Goal: Use online tool/utility: Utilize a website feature to perform a specific function

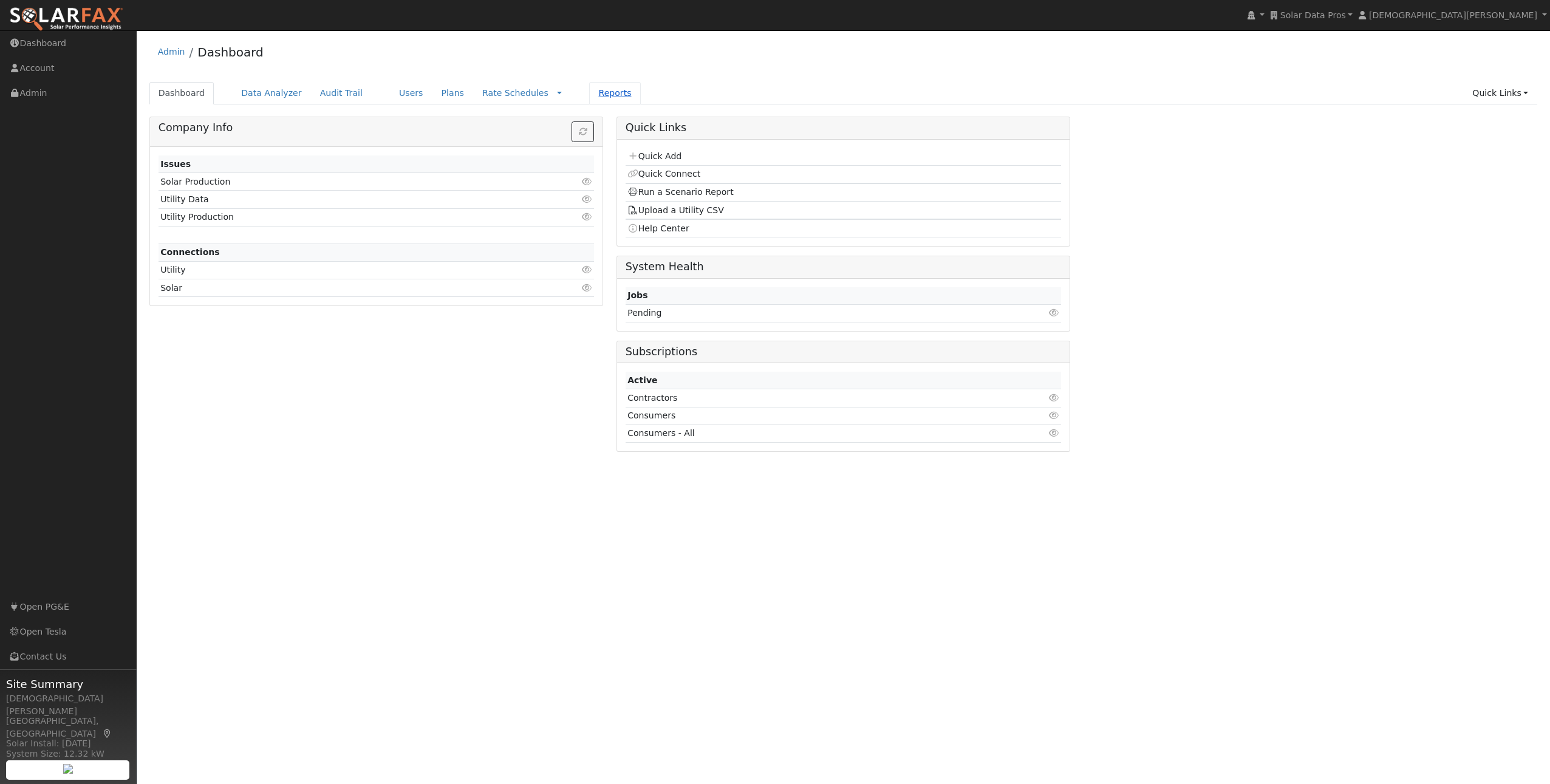
click at [589, 94] on link "Reports" at bounding box center [615, 93] width 51 height 22
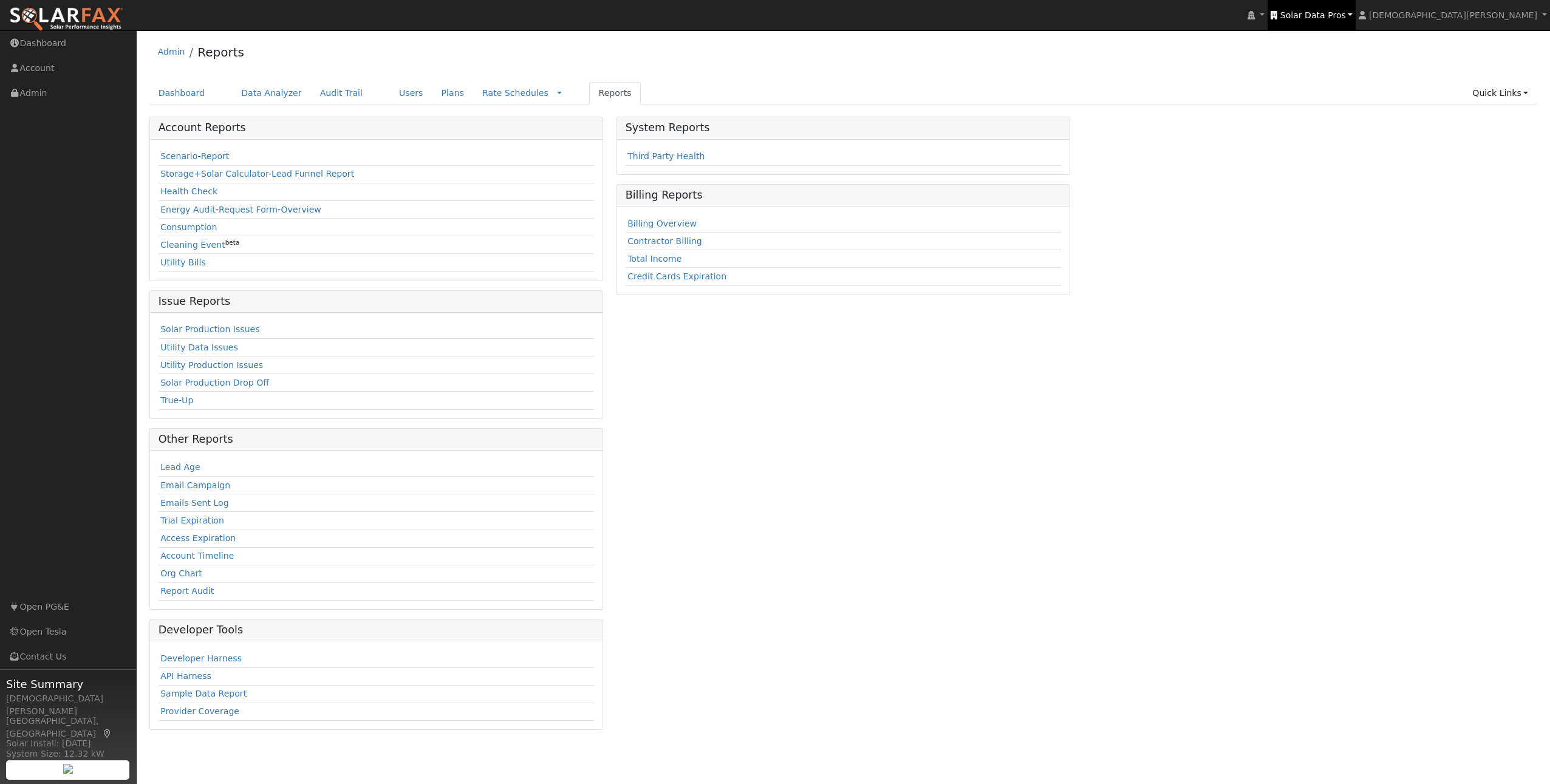
click at [1355, 20] on link "Solar Data Pros" at bounding box center [1311, 15] width 88 height 30
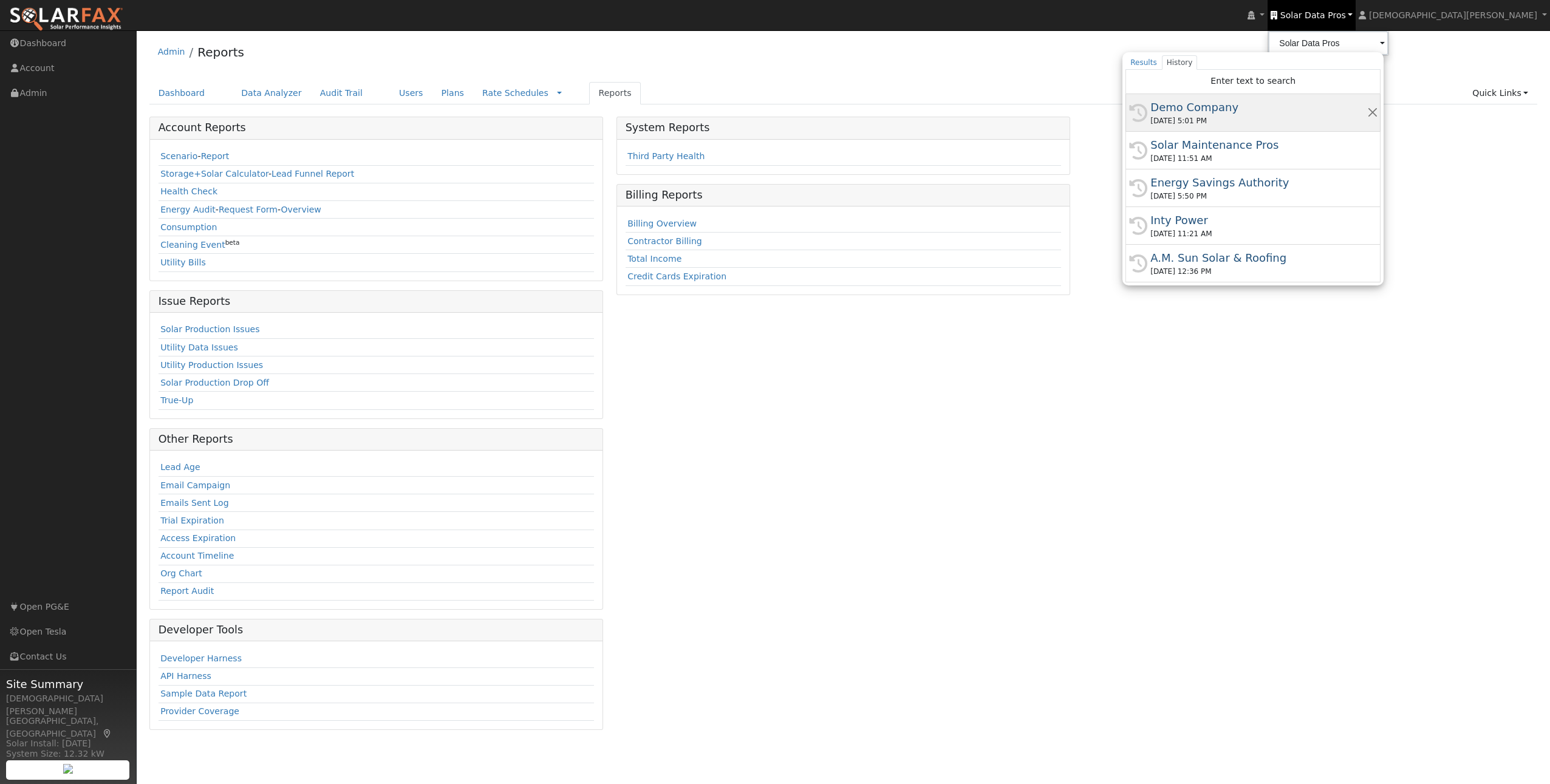
click at [1317, 116] on div "[DATE] 5:01 PM" at bounding box center [1258, 120] width 216 height 11
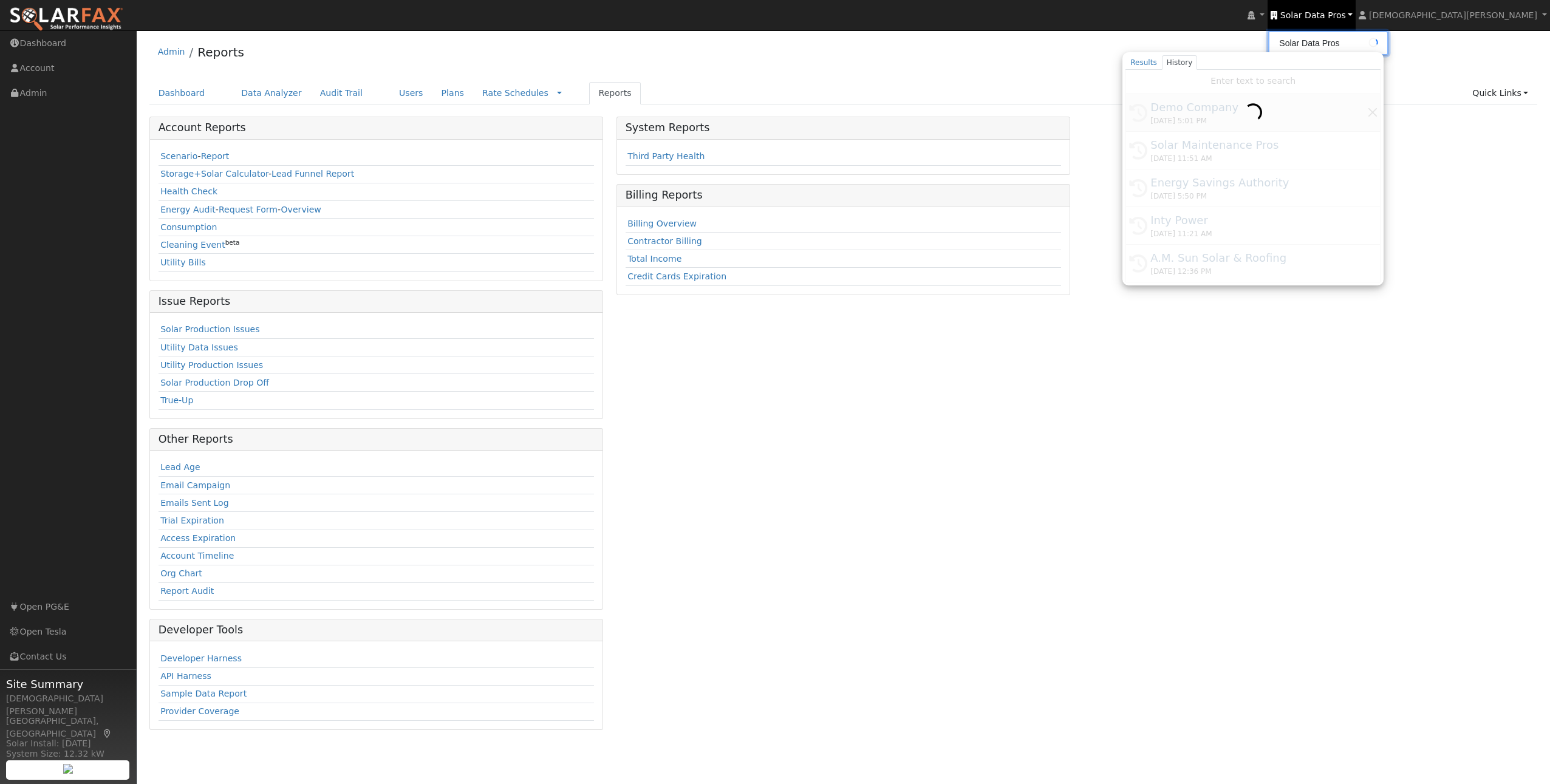
type input "Demo Company"
click at [175, 156] on link "Scenario" at bounding box center [178, 156] width 37 height 9
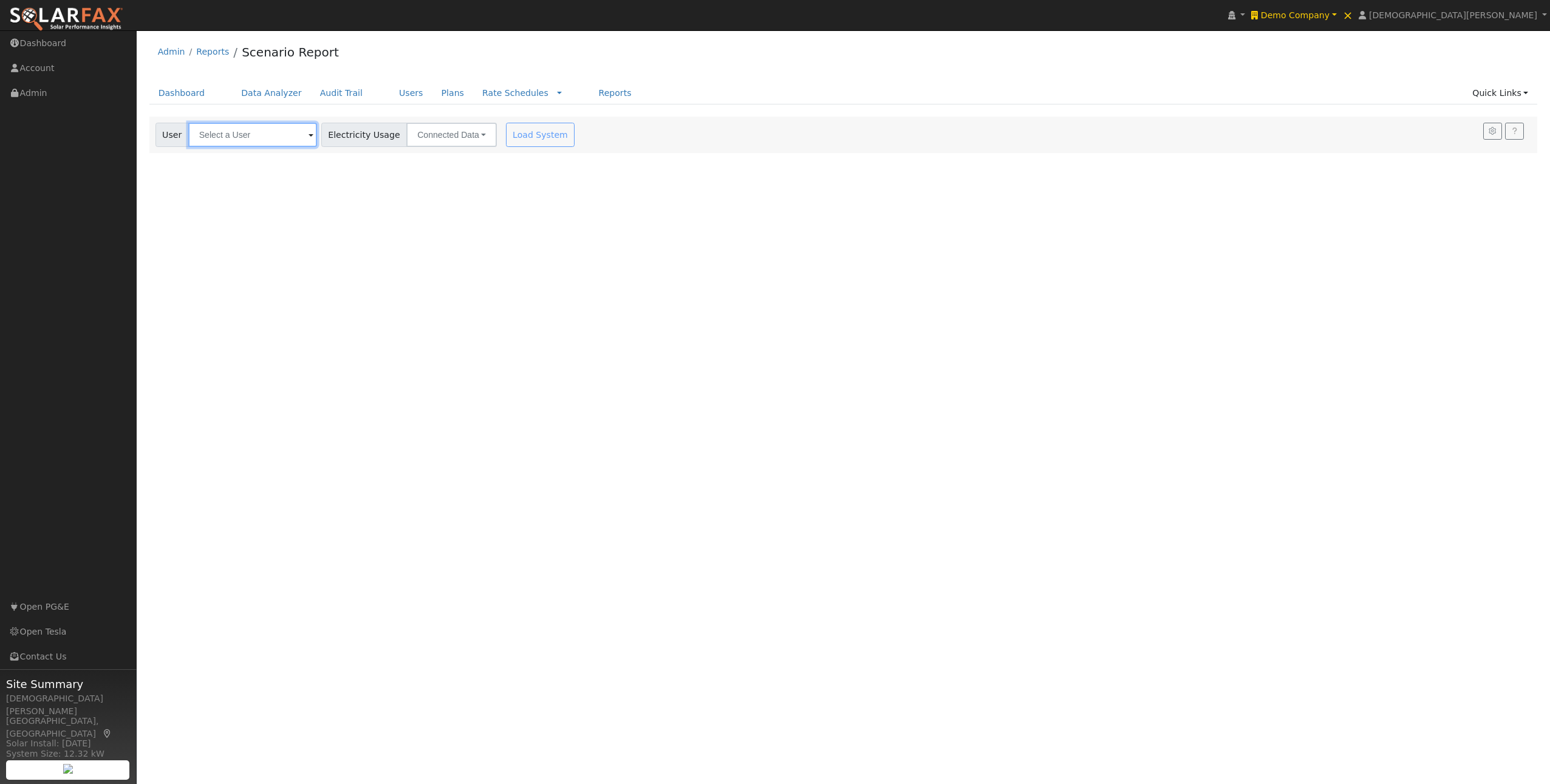
click at [198, 146] on input "text" at bounding box center [253, 135] width 129 height 25
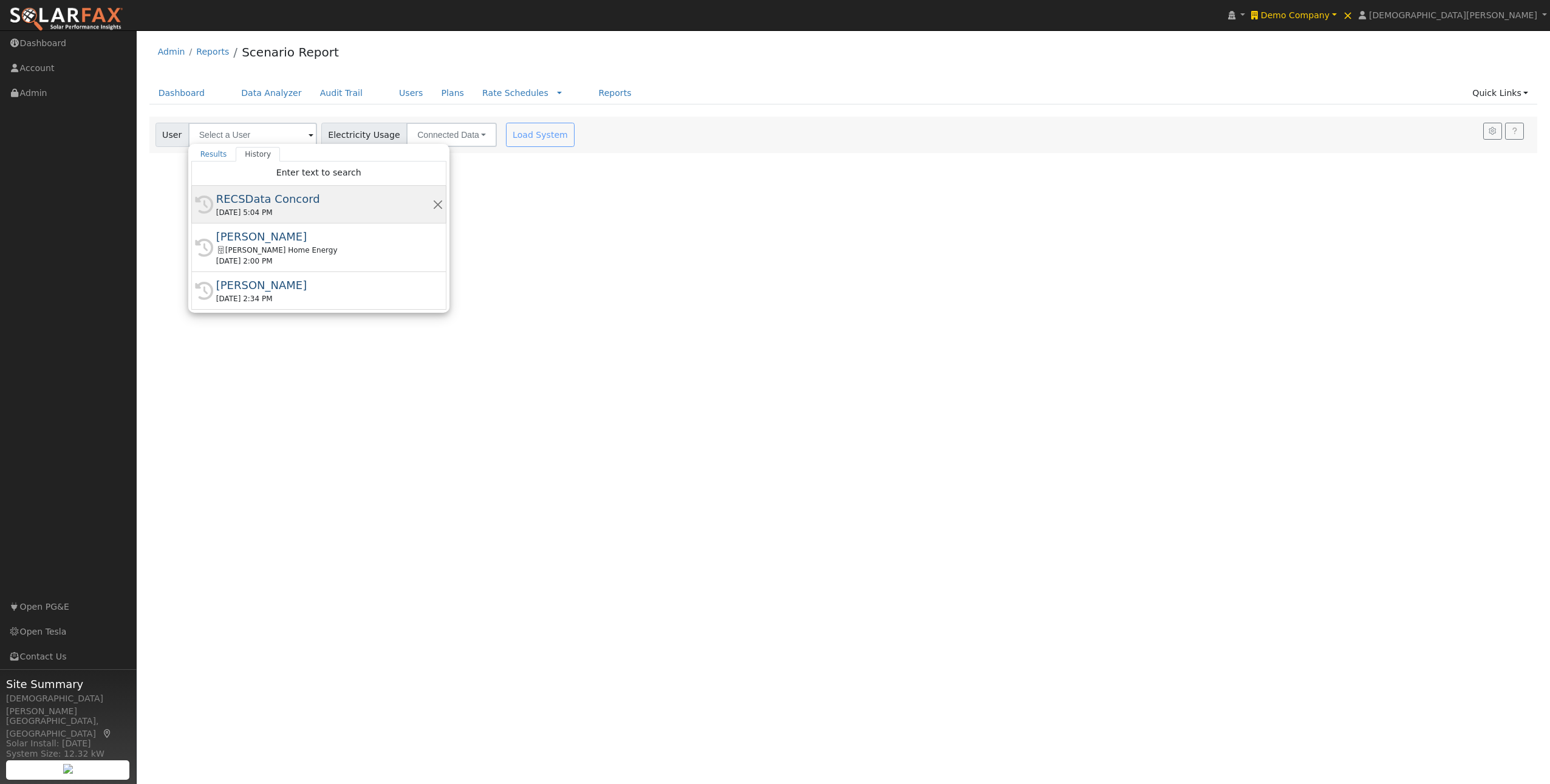
click at [257, 195] on div "RECSData Concord" at bounding box center [324, 198] width 216 height 17
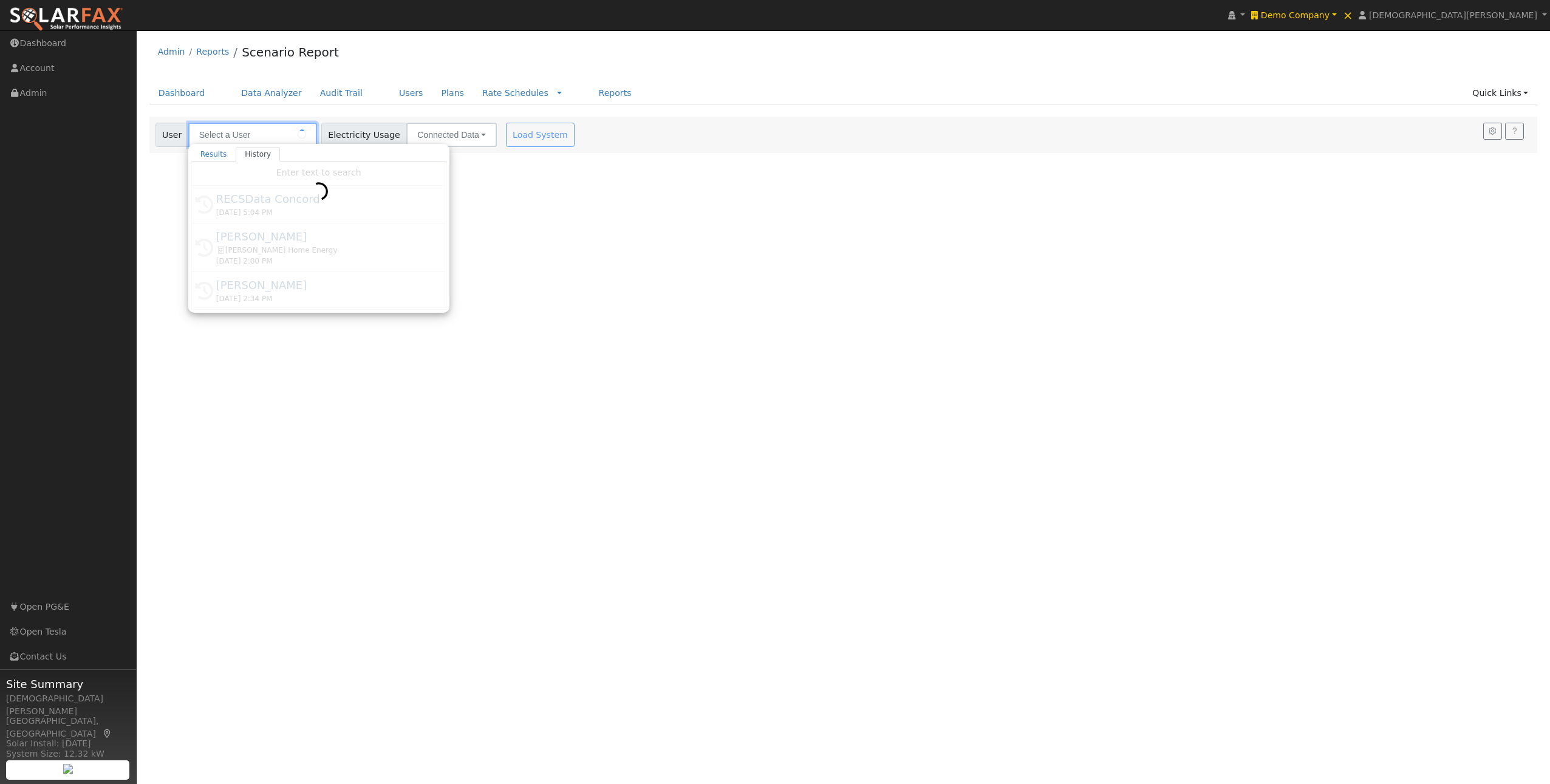
type input "RECSData Concord"
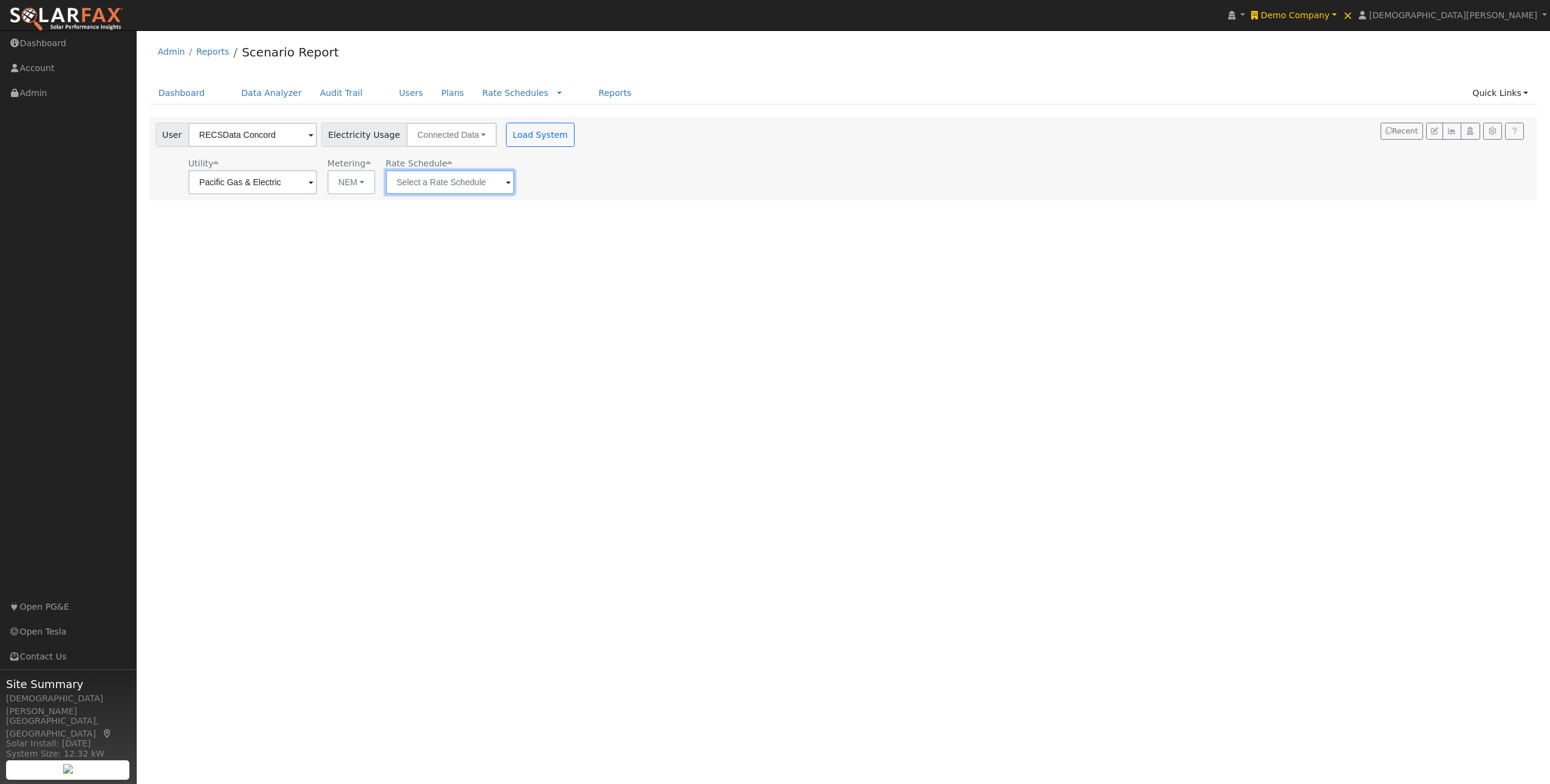
click at [317, 183] on input "text" at bounding box center [253, 182] width 129 height 25
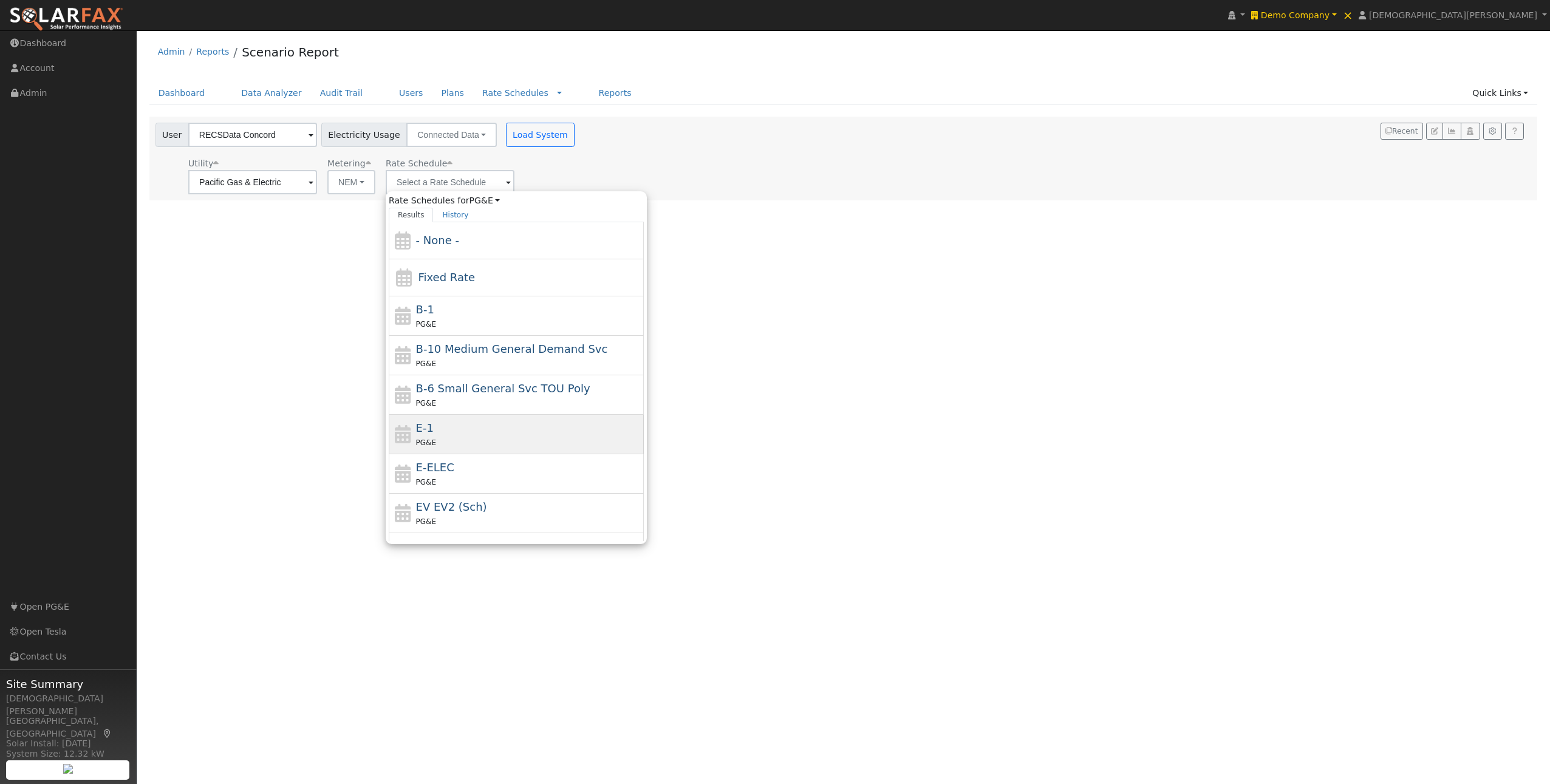
click at [454, 436] on div "PG&E" at bounding box center [528, 442] width 225 height 13
type input "E-1"
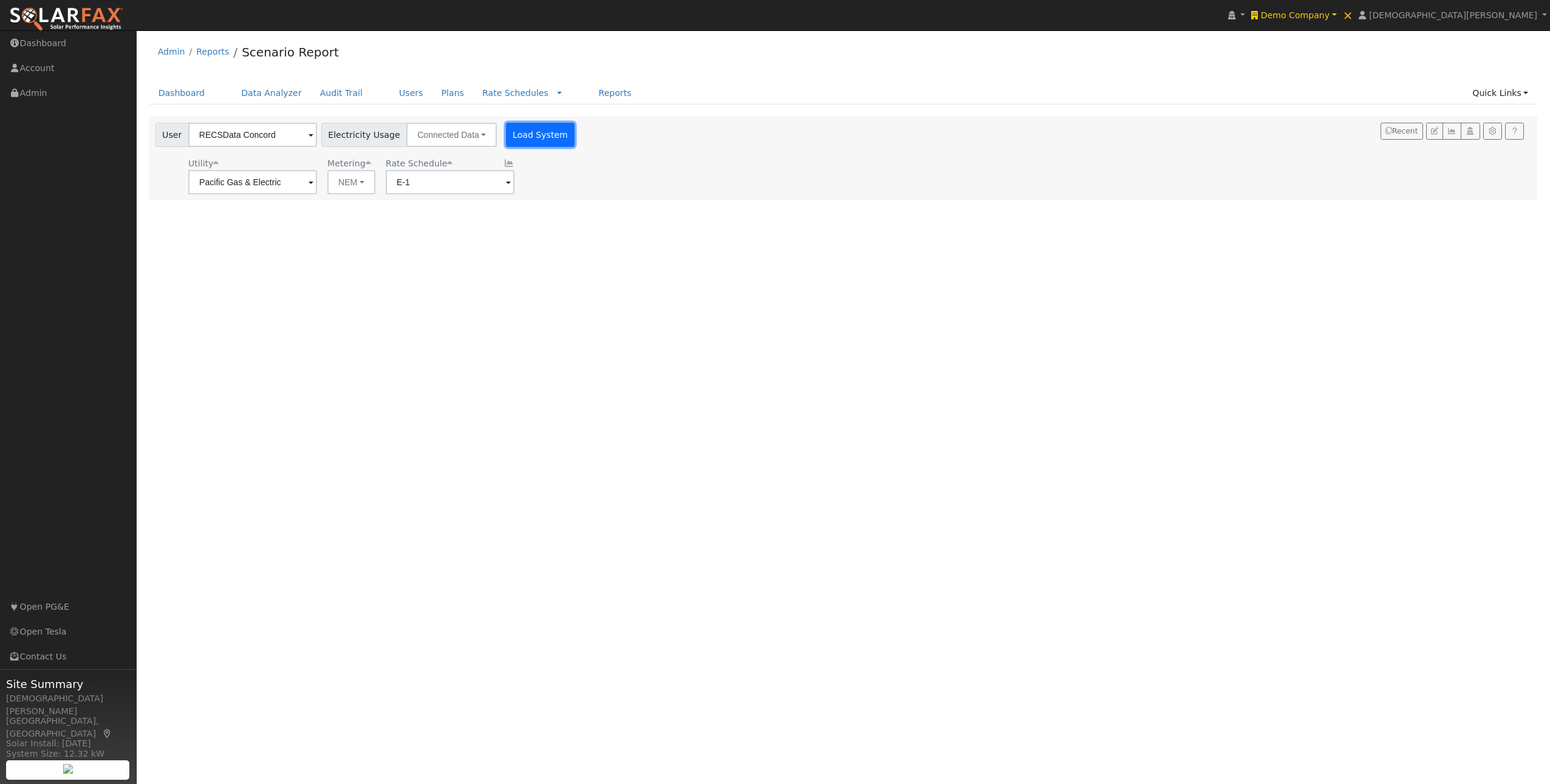
click at [521, 135] on button "Load System" at bounding box center [541, 135] width 70 height 25
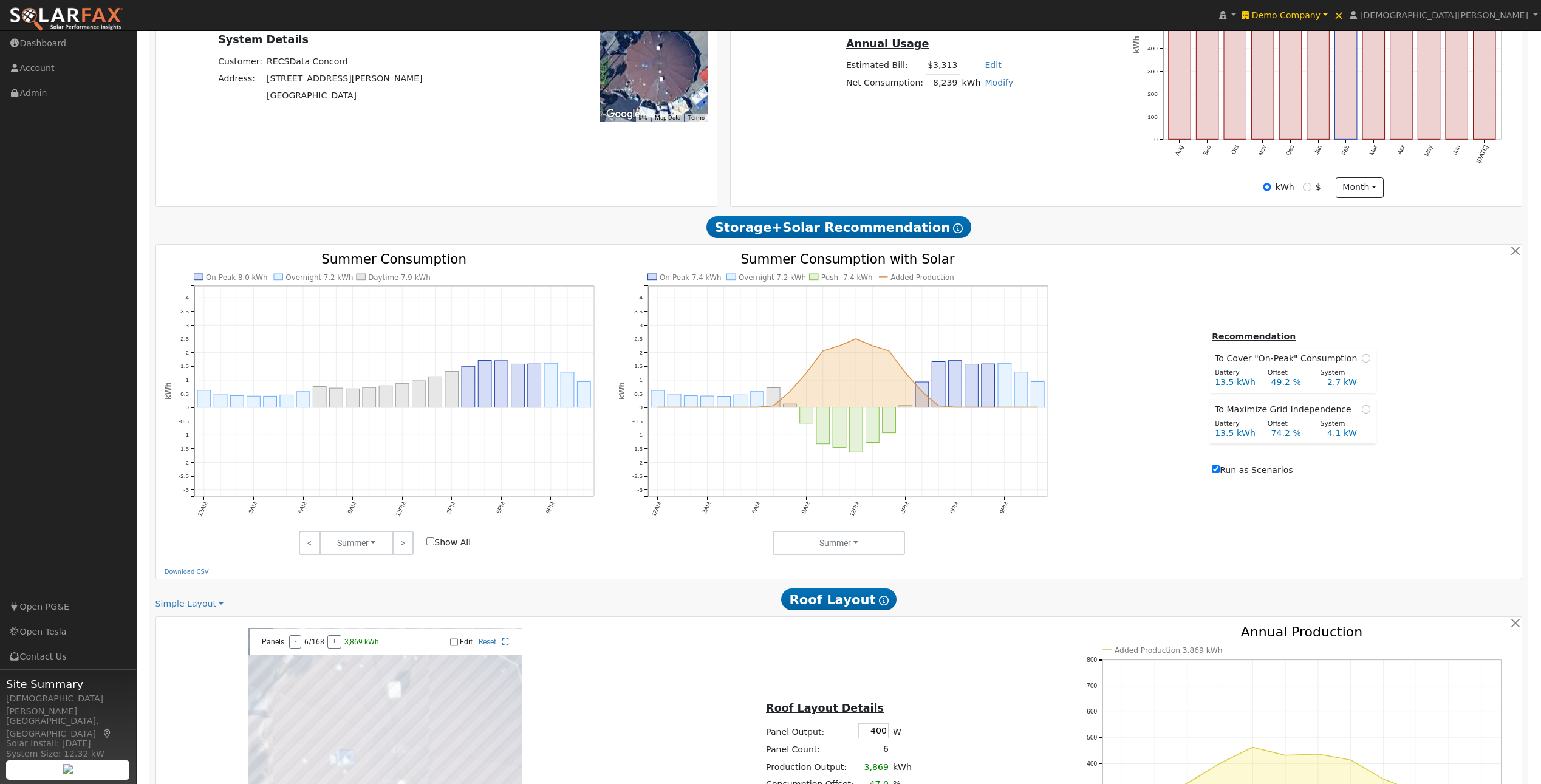
scroll to position [423, 0]
click at [371, 97] on td "Concord, CA 94520" at bounding box center [345, 96] width 160 height 17
copy td "94520"
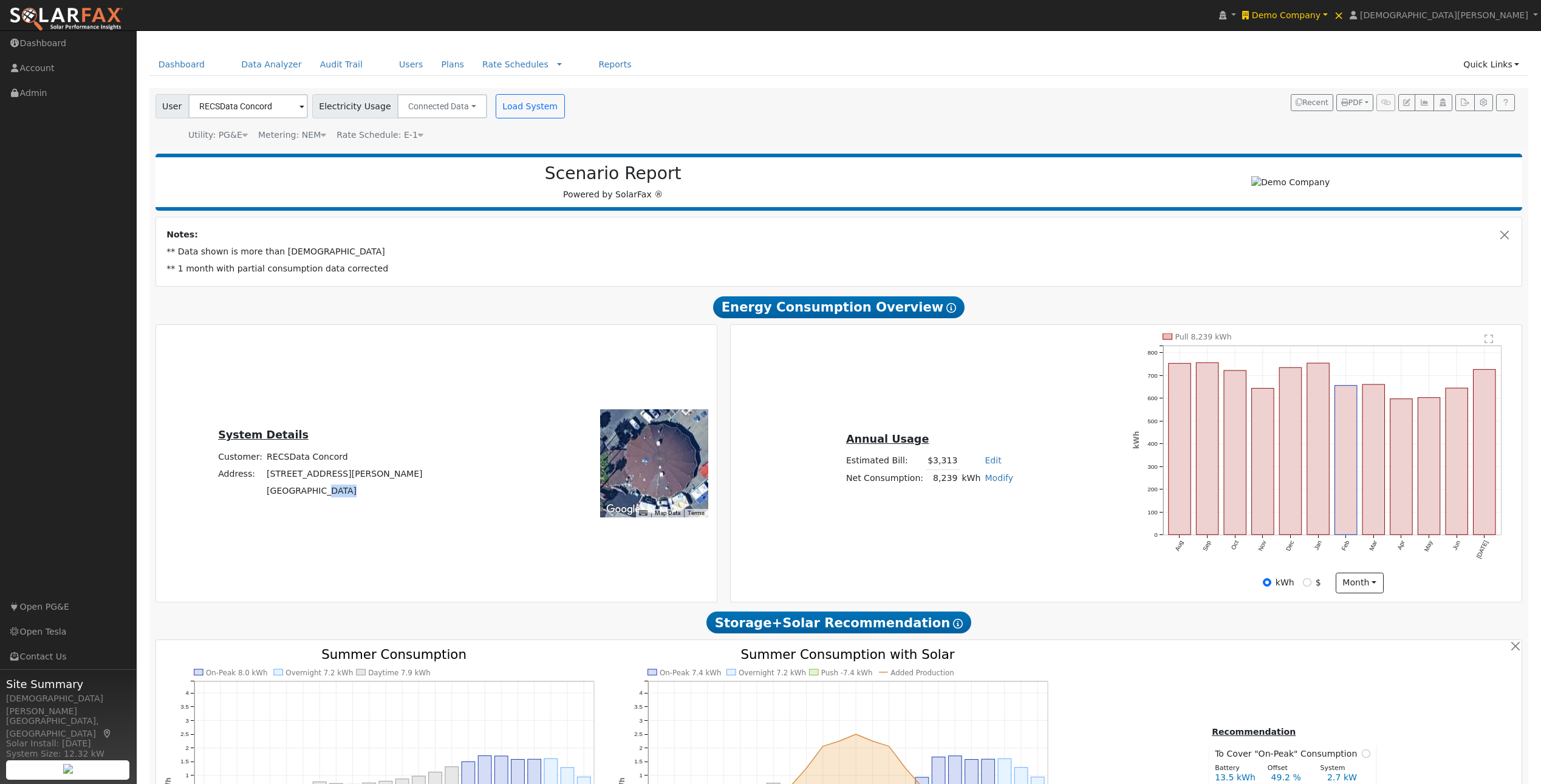
scroll to position [32, 0]
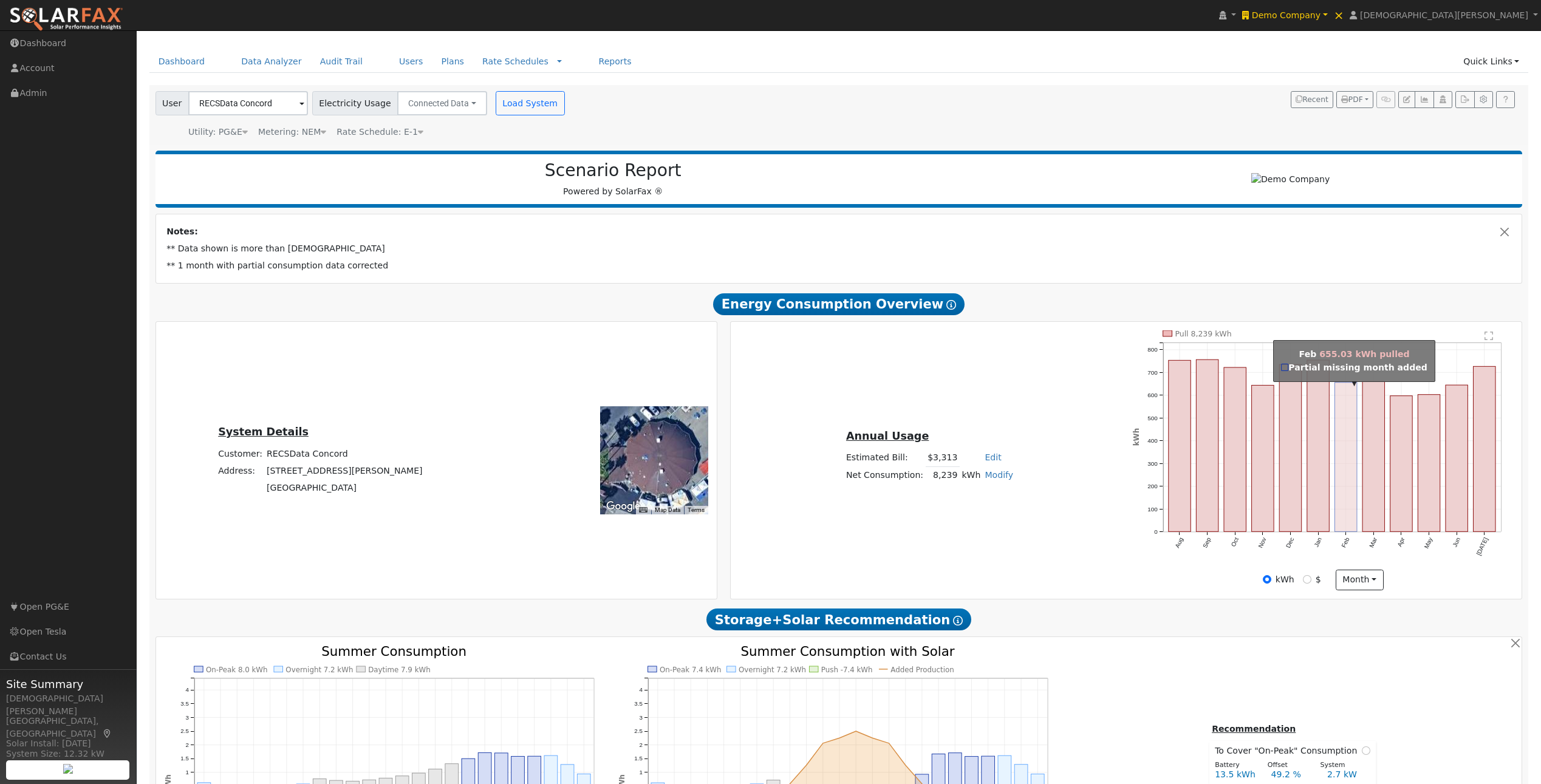
click at [1335, 407] on rect "onclick=""" at bounding box center [1346, 457] width 22 height 149
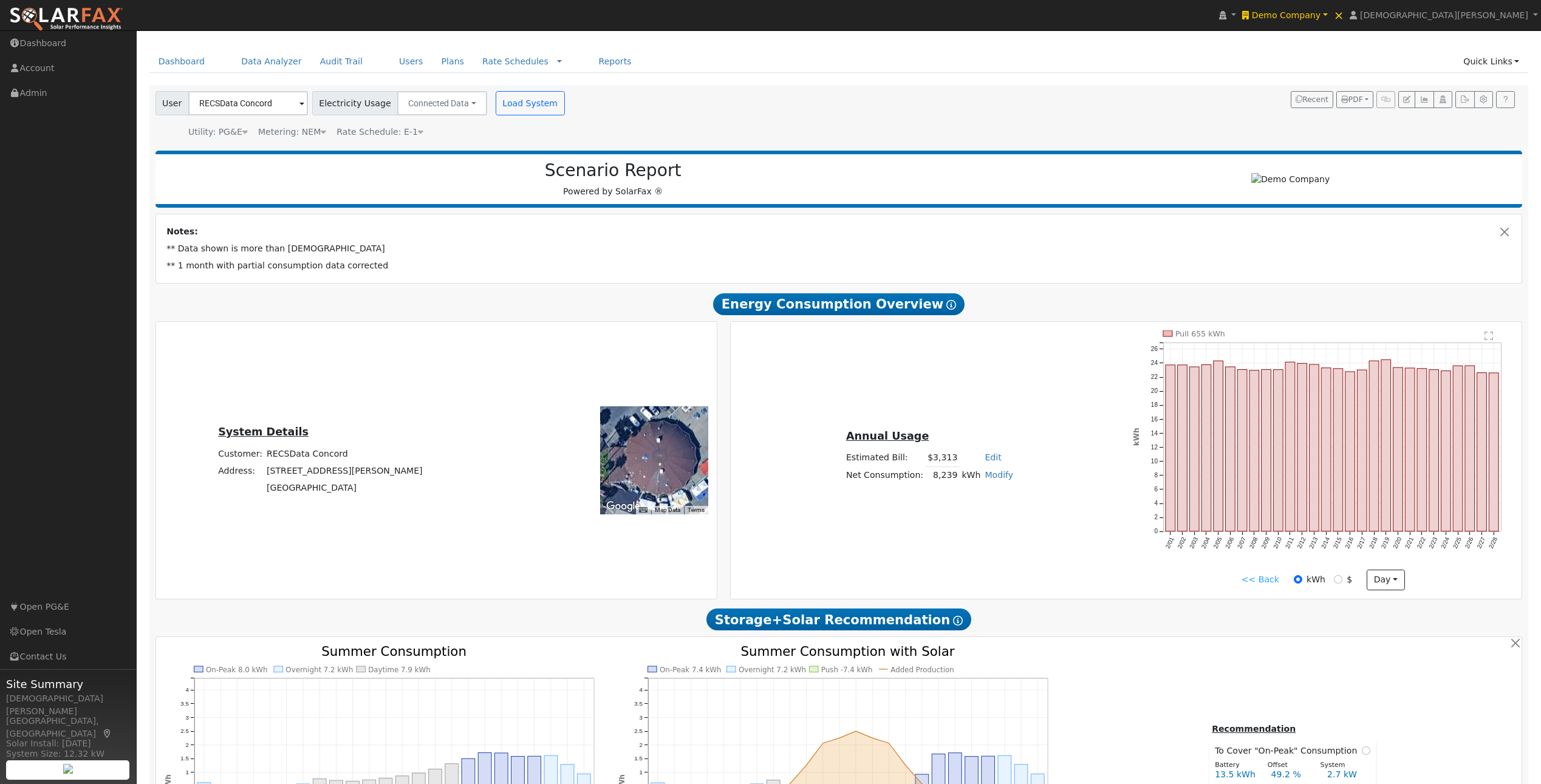
click at [1259, 581] on link "<< Back" at bounding box center [1260, 580] width 38 height 13
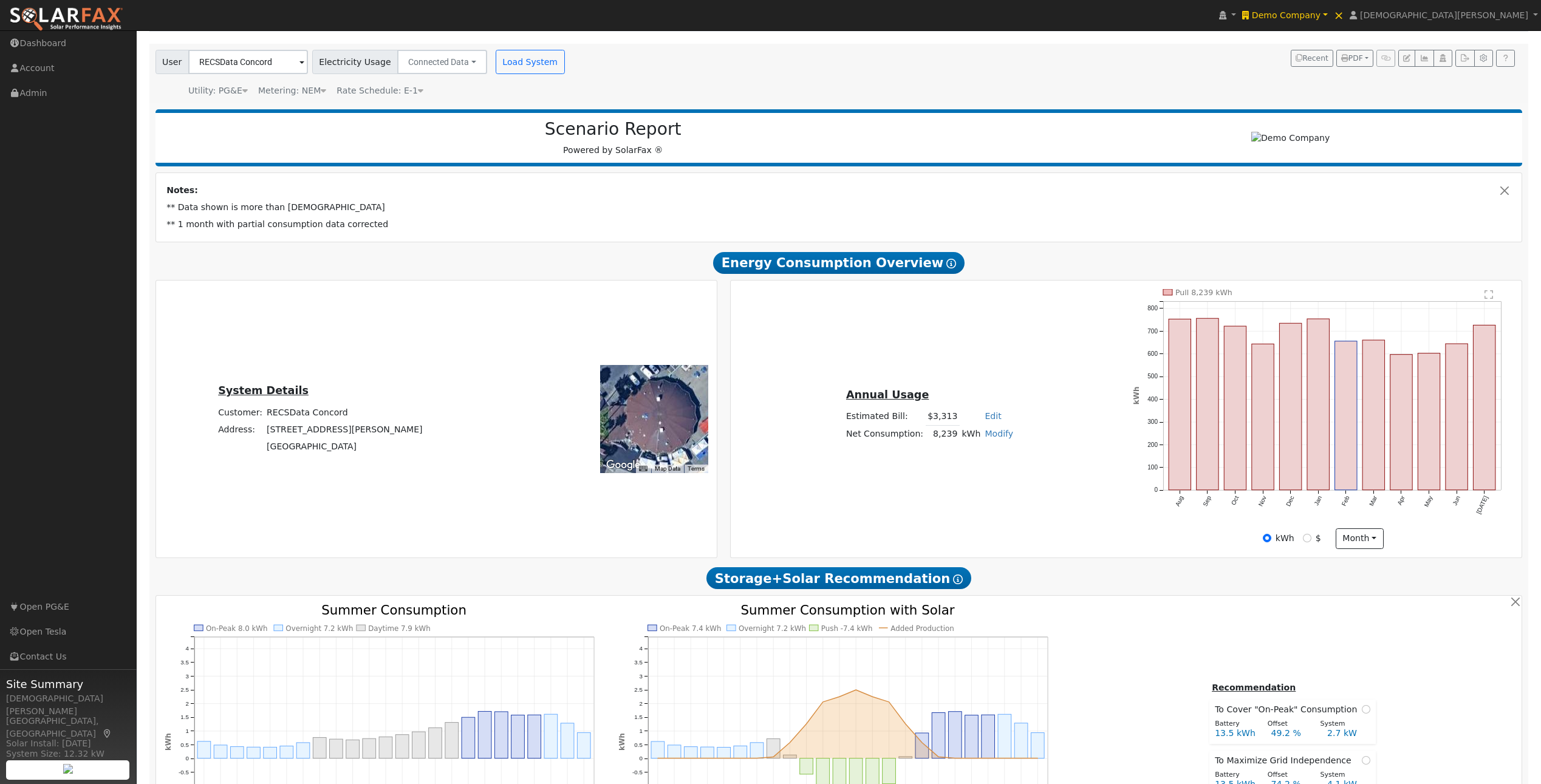
scroll to position [0, 0]
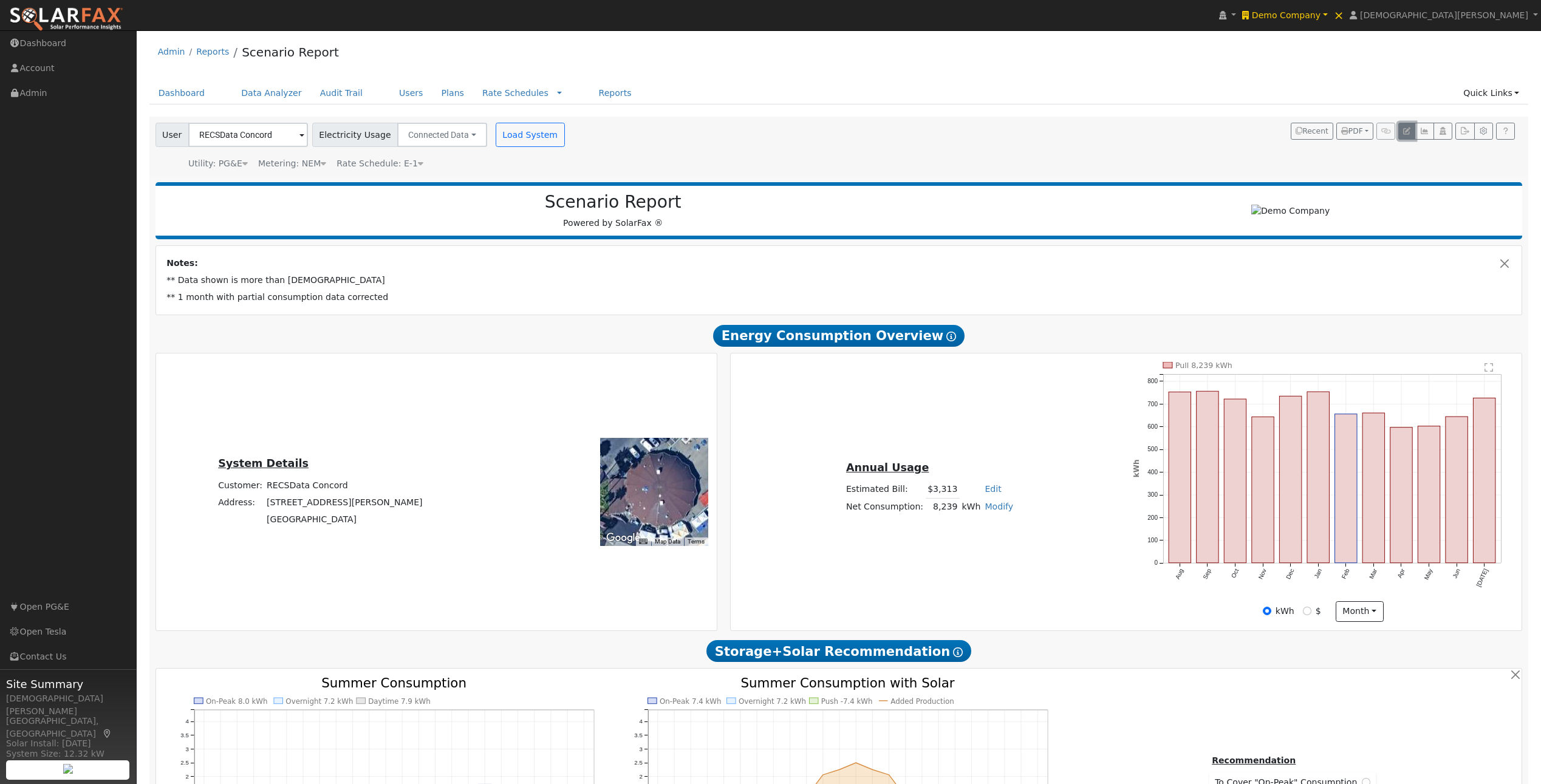
click at [1401, 132] on button "button" at bounding box center [1406, 130] width 17 height 17
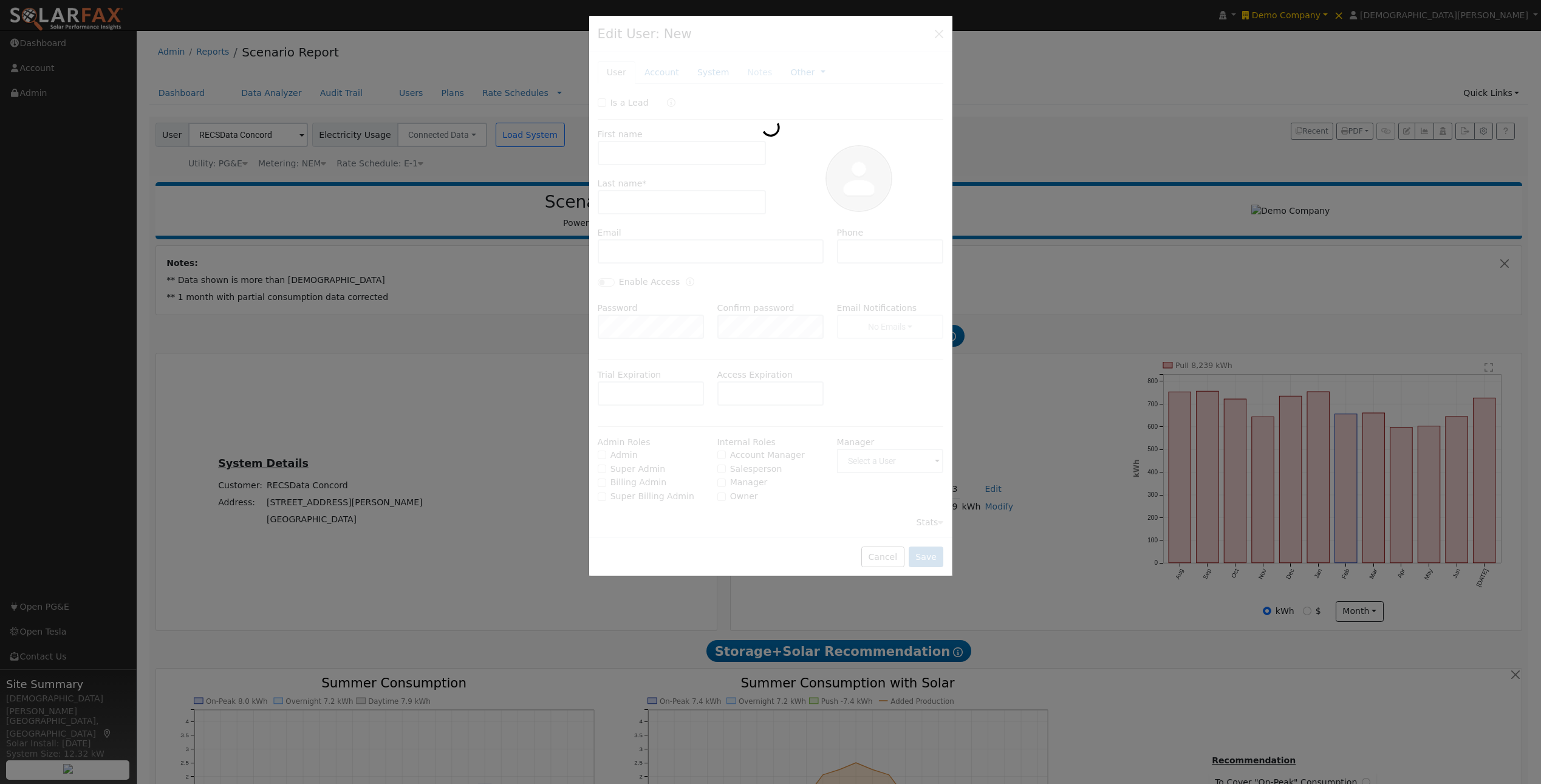
type input "RECSData"
type input "Concord"
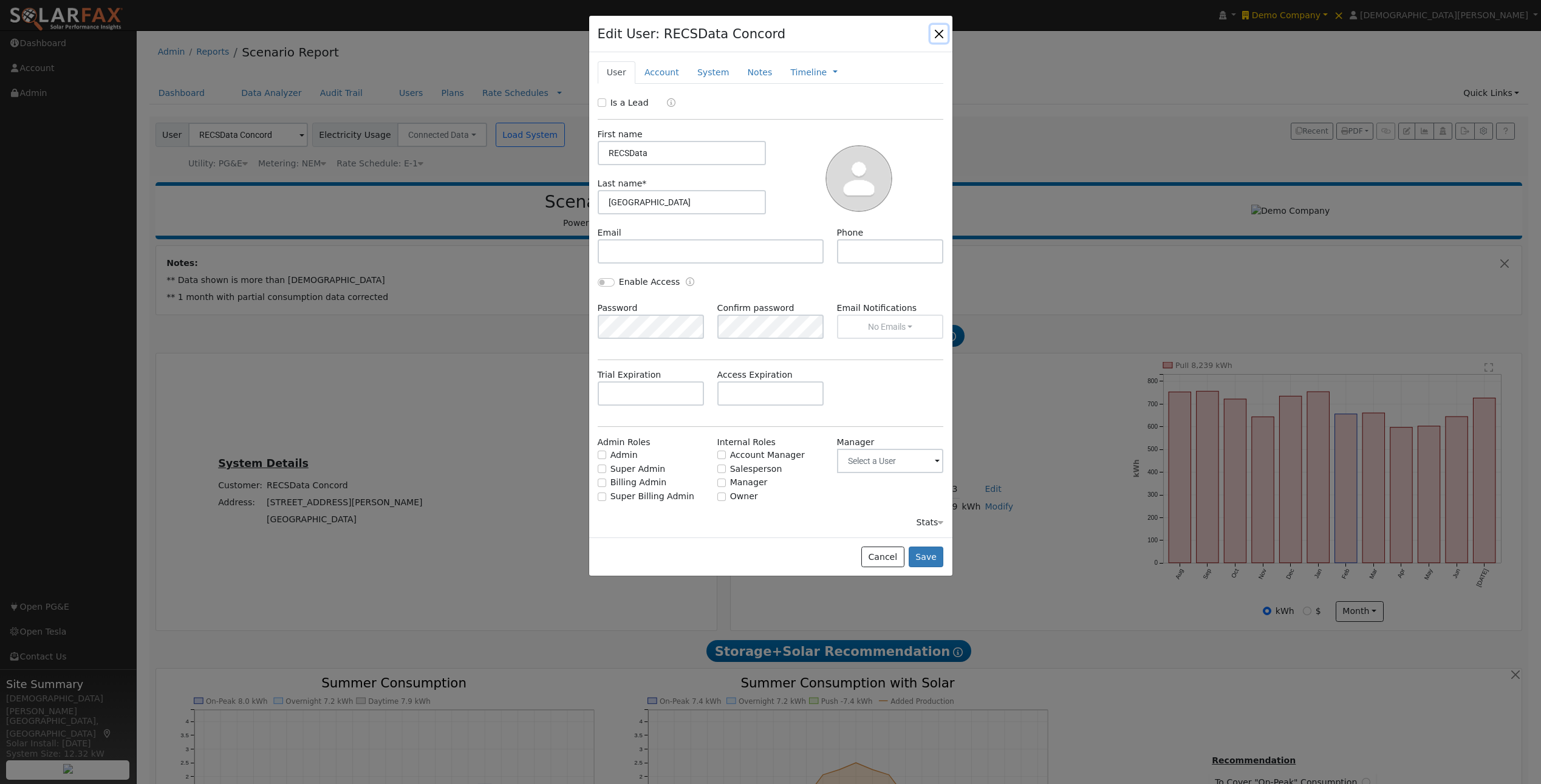
click at [938, 35] on button "button" at bounding box center [939, 33] width 17 height 17
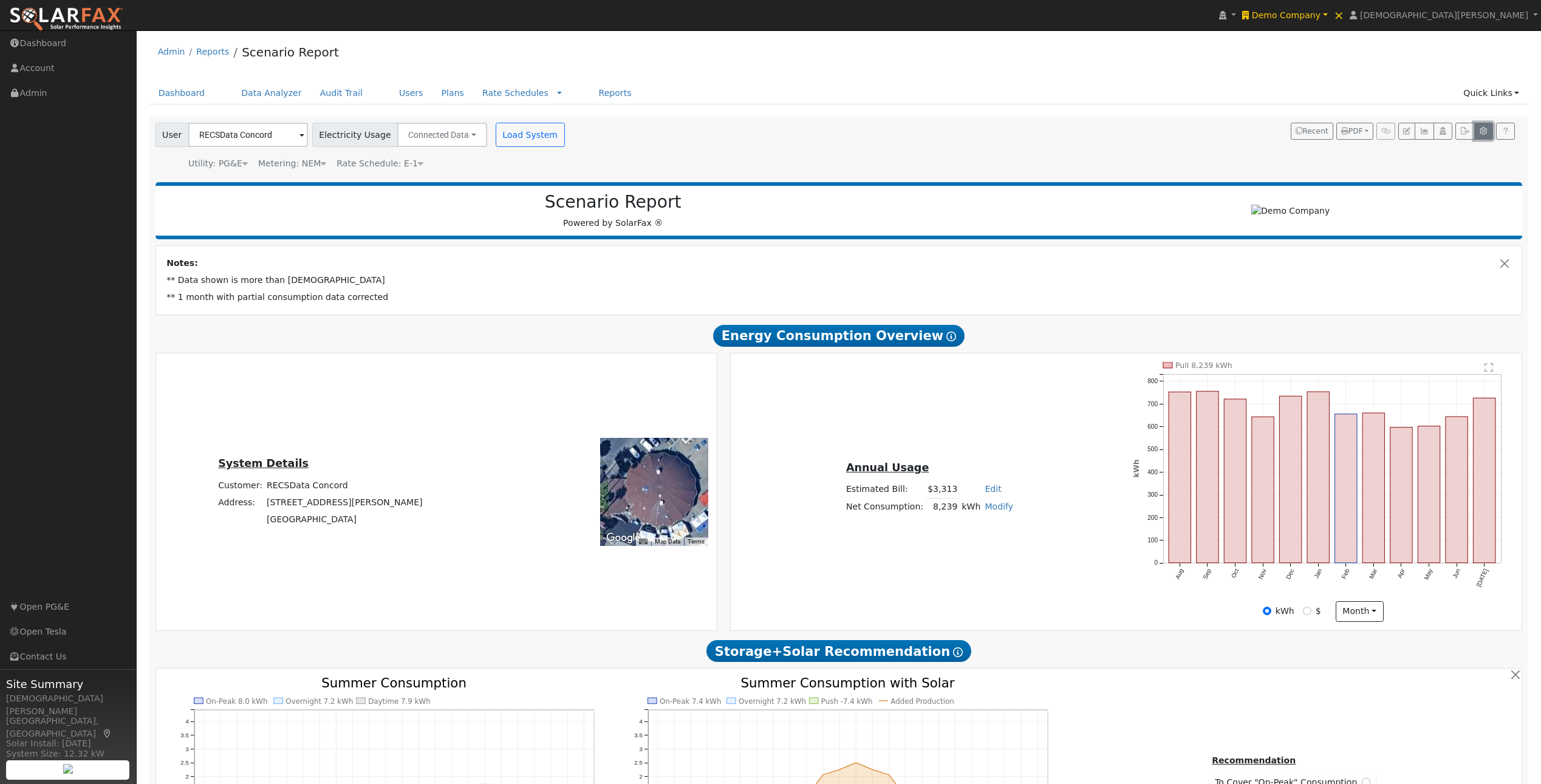
click at [1483, 135] on button "button" at bounding box center [1484, 130] width 19 height 17
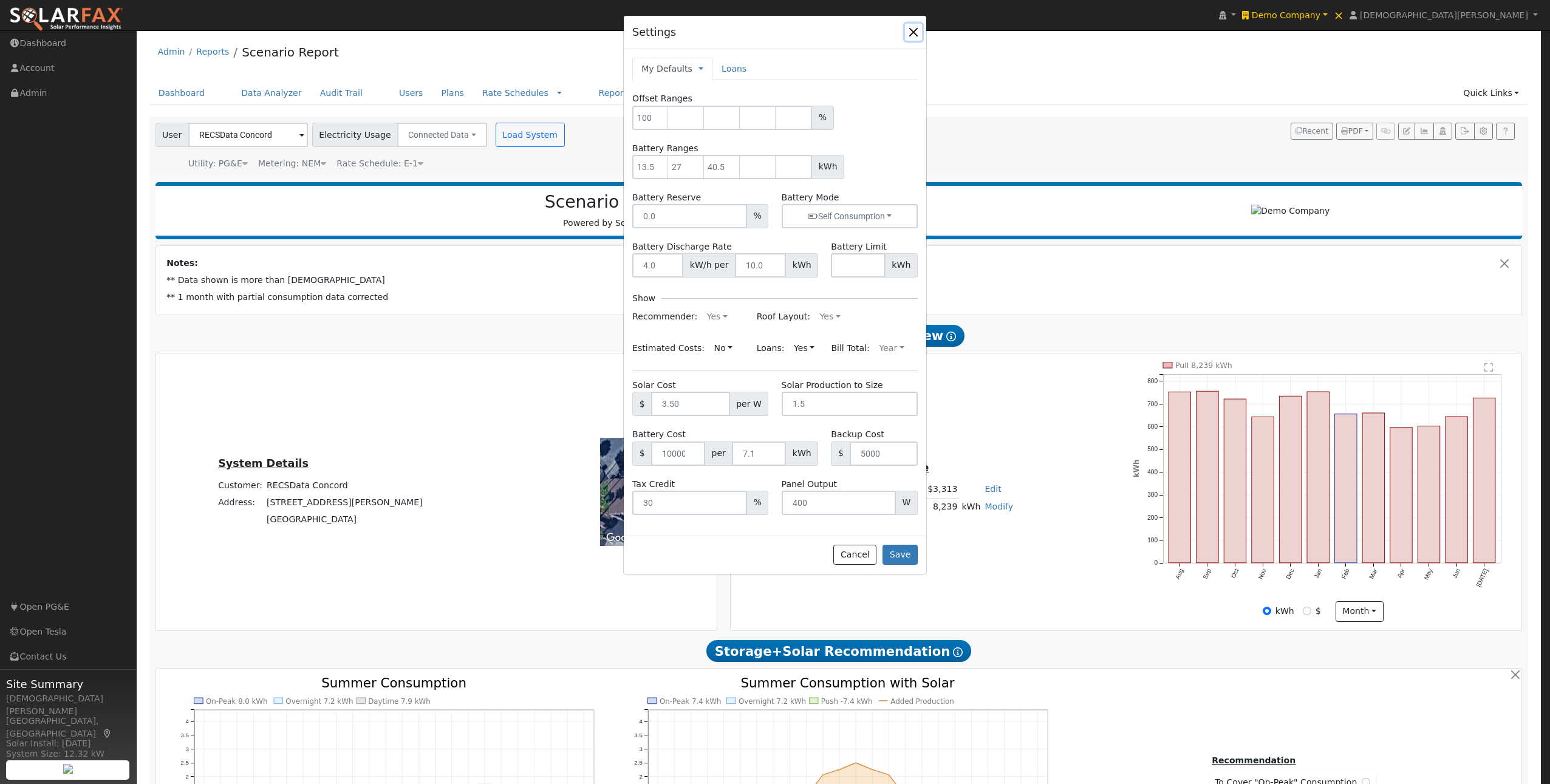
click at [909, 33] on button "button" at bounding box center [913, 32] width 17 height 17
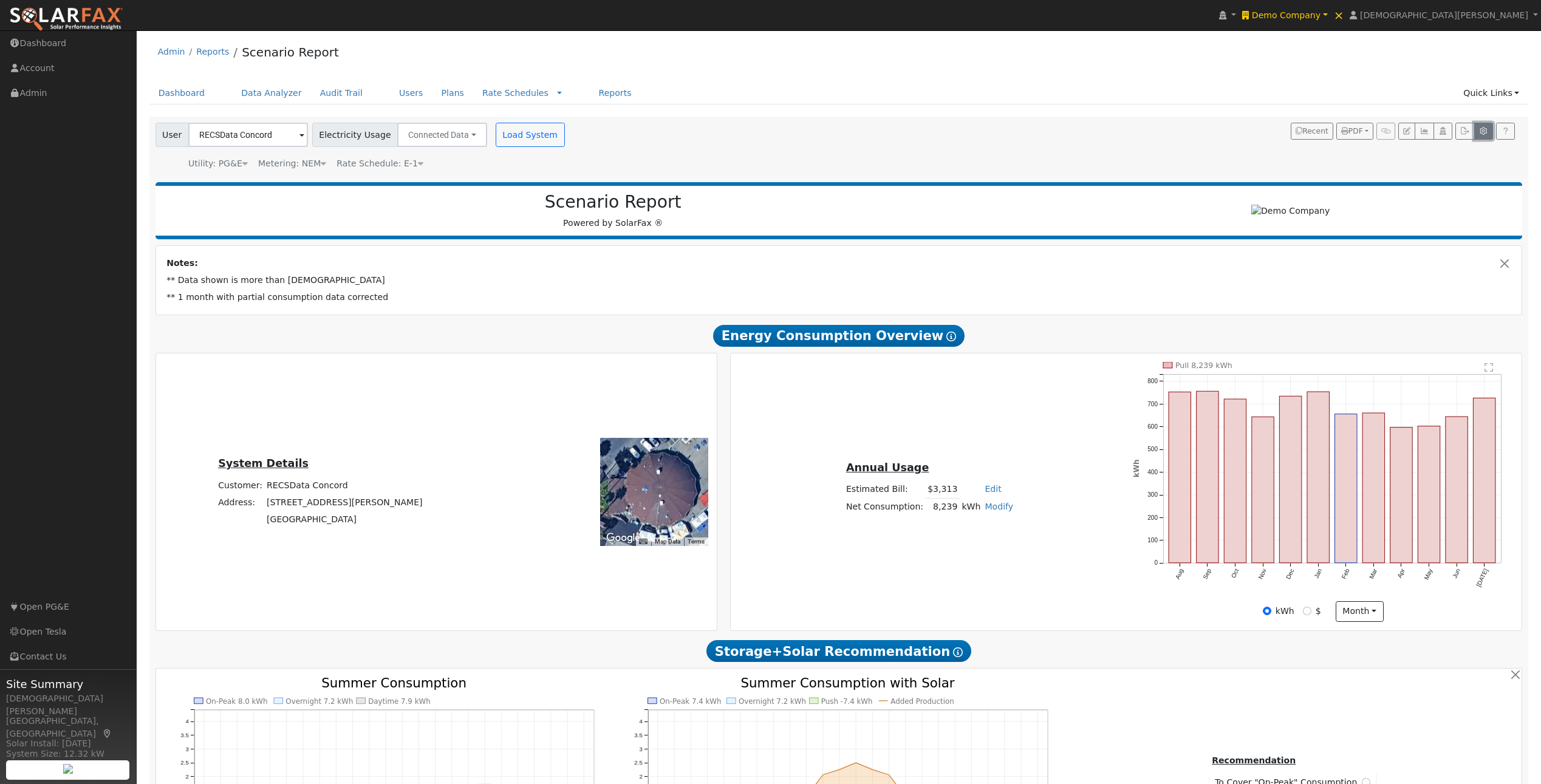
click at [1487, 132] on icon "button" at bounding box center [1483, 131] width 9 height 7
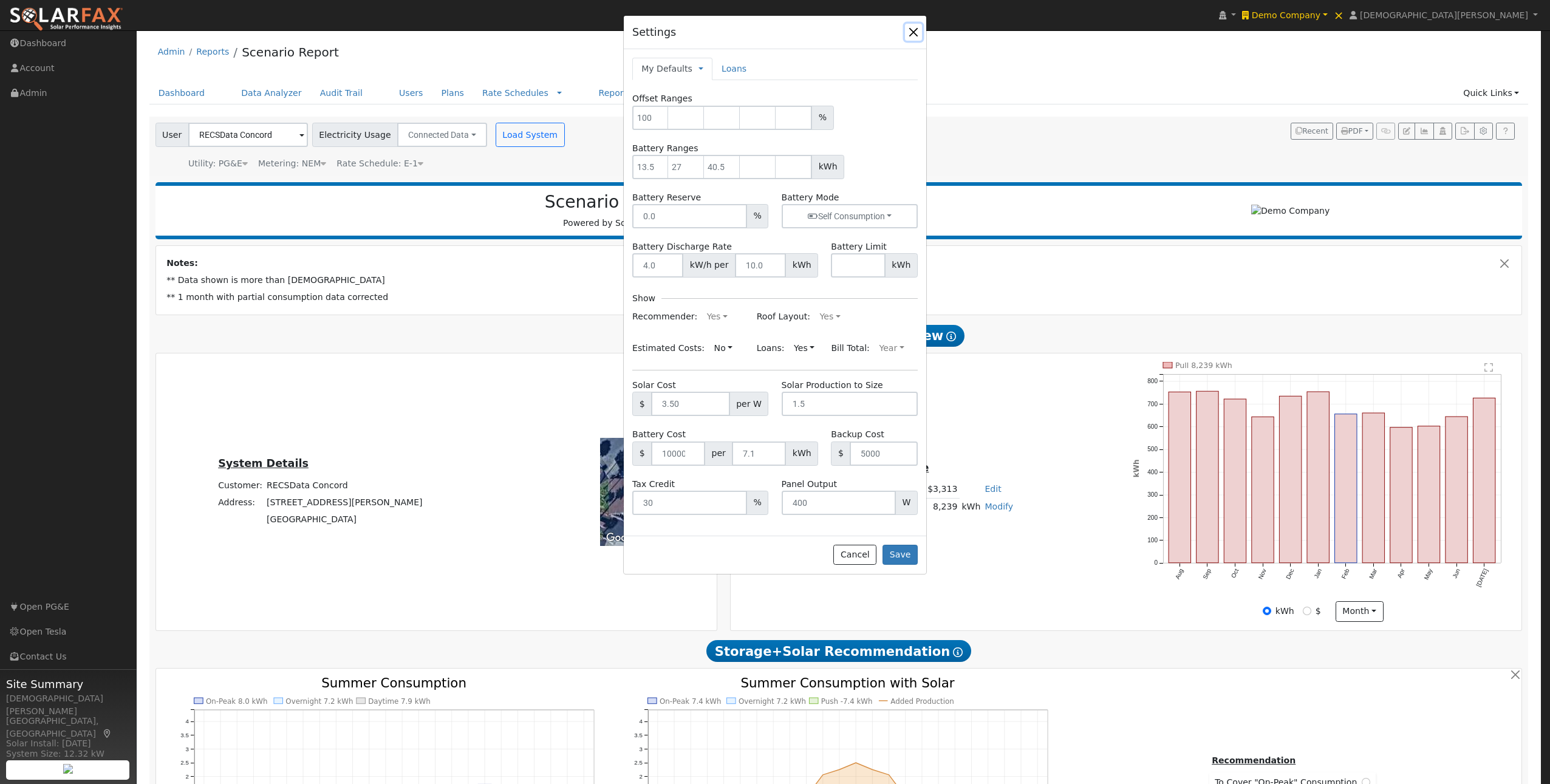
click at [905, 34] on button "button" at bounding box center [913, 32] width 17 height 17
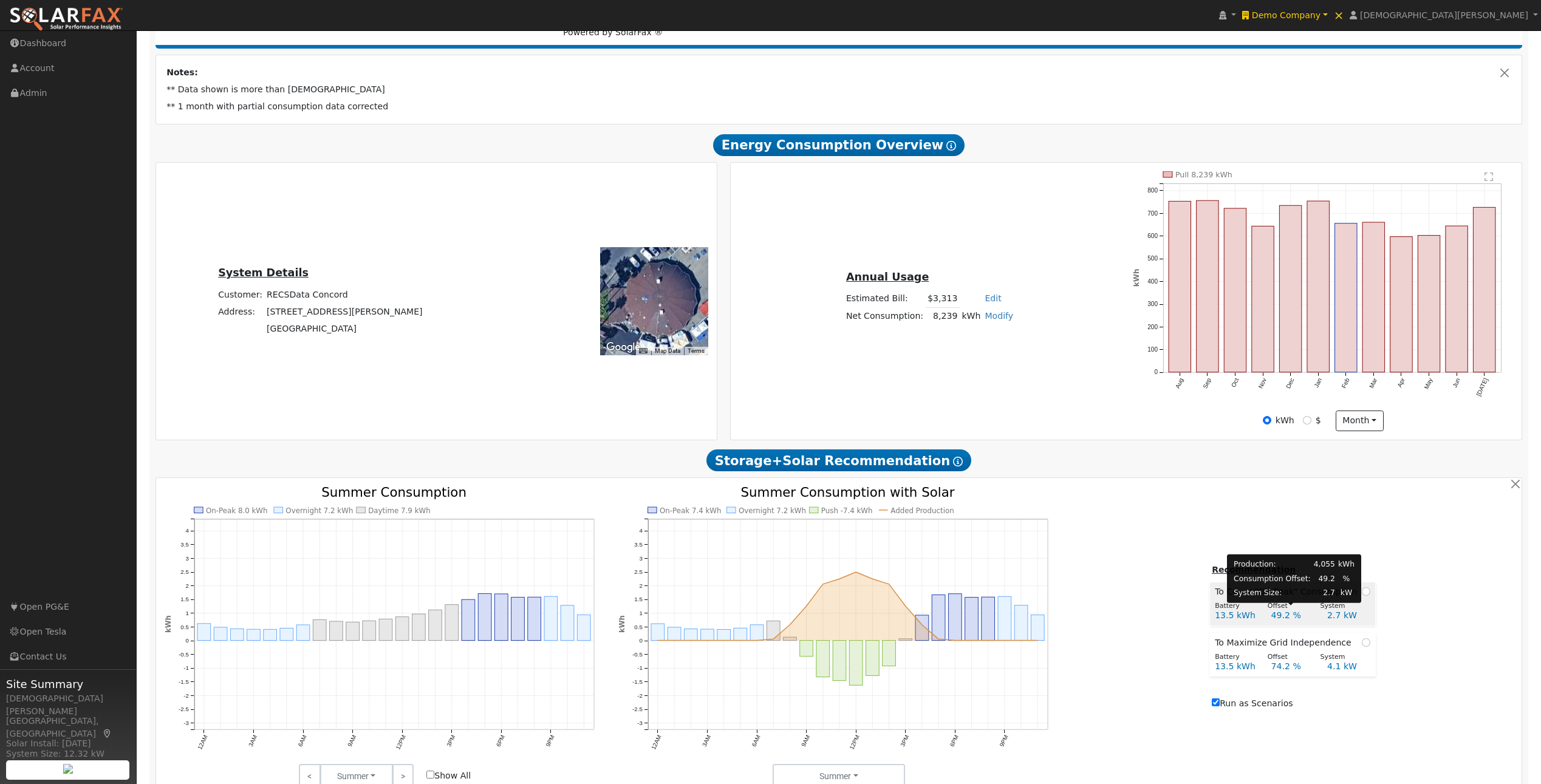
scroll to position [192, 0]
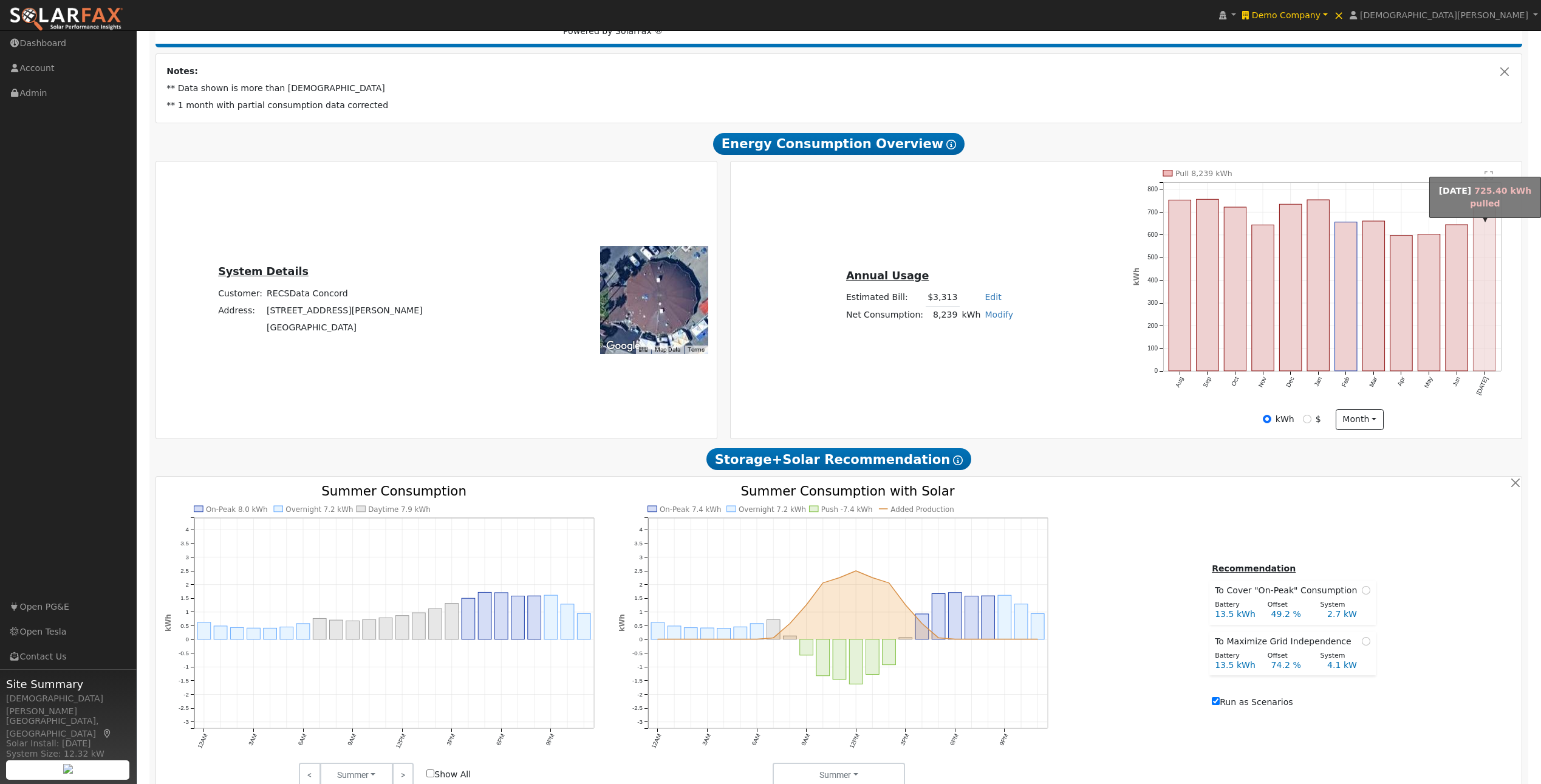
click at [1487, 333] on rect "onclick=""" at bounding box center [1485, 288] width 22 height 165
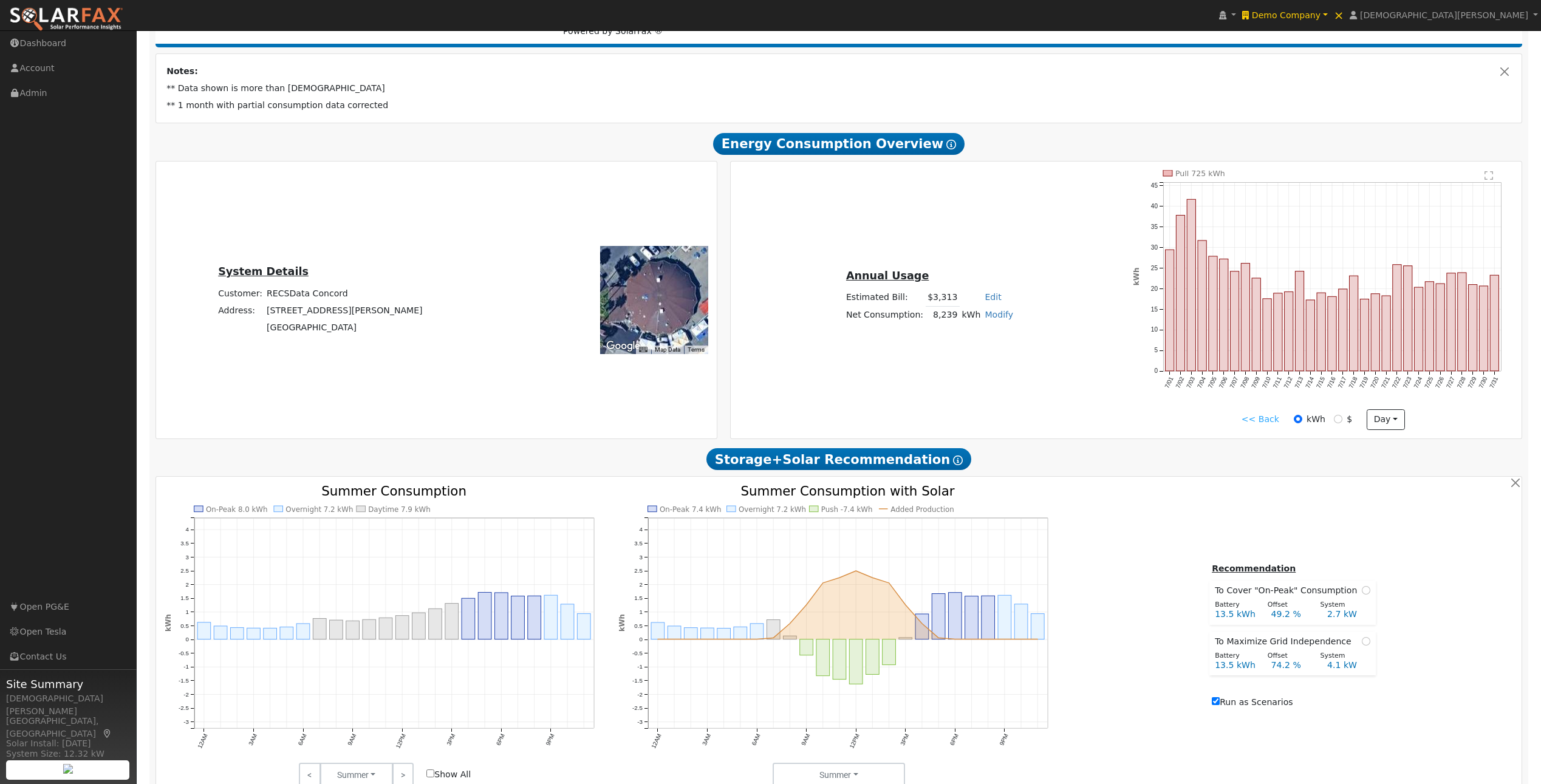
click at [1254, 423] on link "<< Back" at bounding box center [1260, 419] width 38 height 13
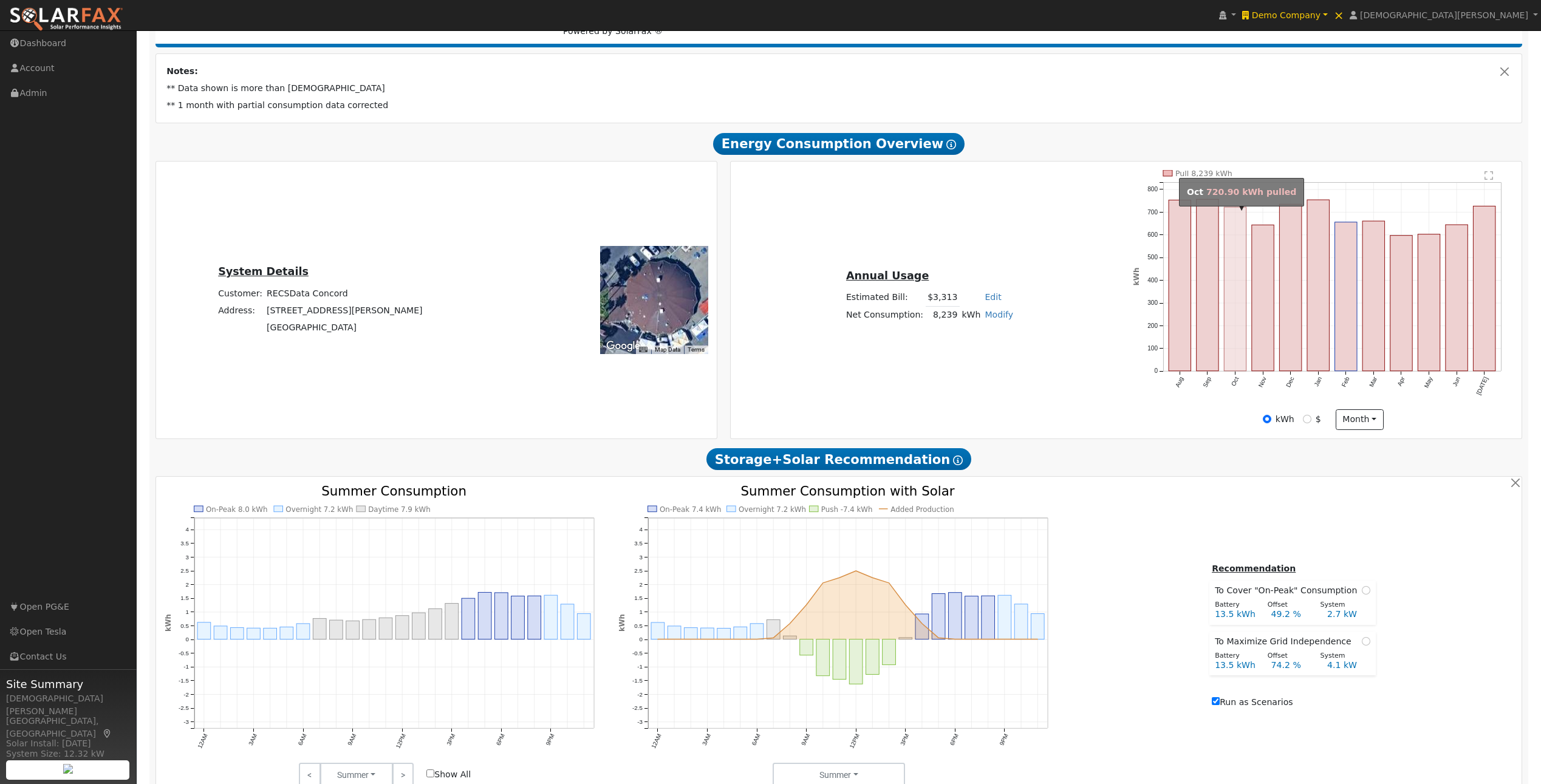
scroll to position [194, 0]
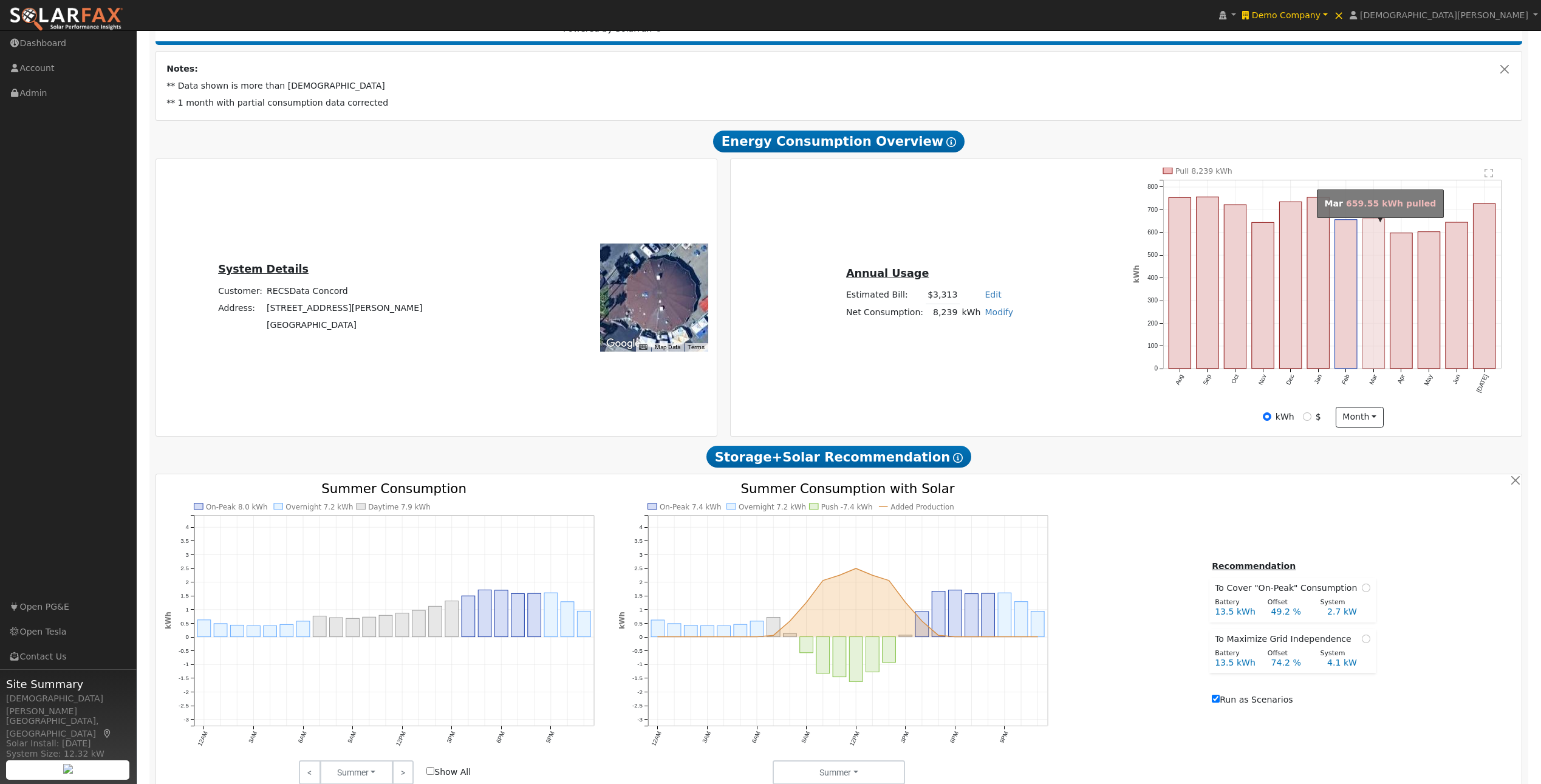
click at [1376, 316] on rect "onclick=""" at bounding box center [1373, 293] width 22 height 150
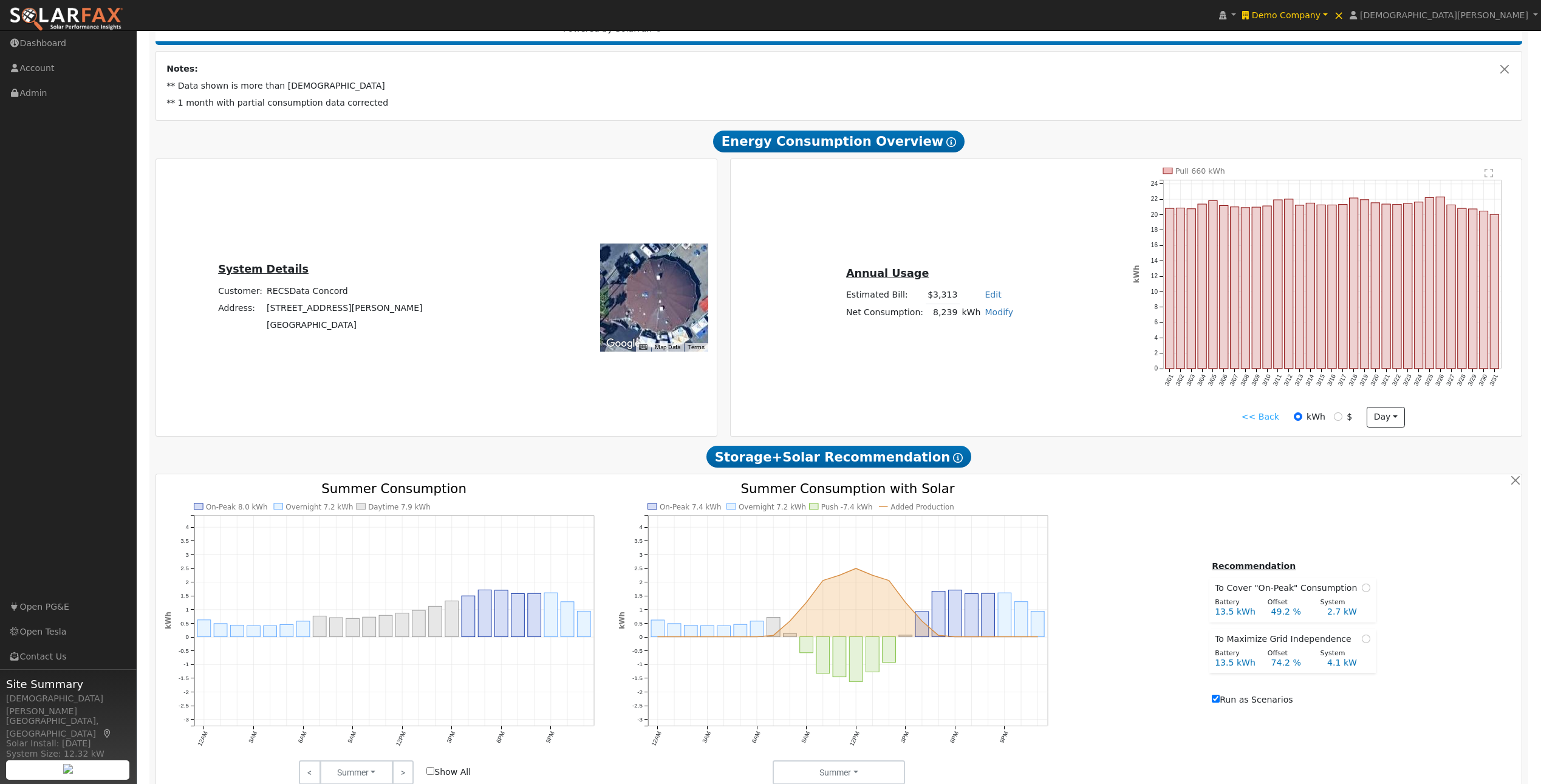
click at [1251, 419] on link "<< Back" at bounding box center [1260, 417] width 38 height 13
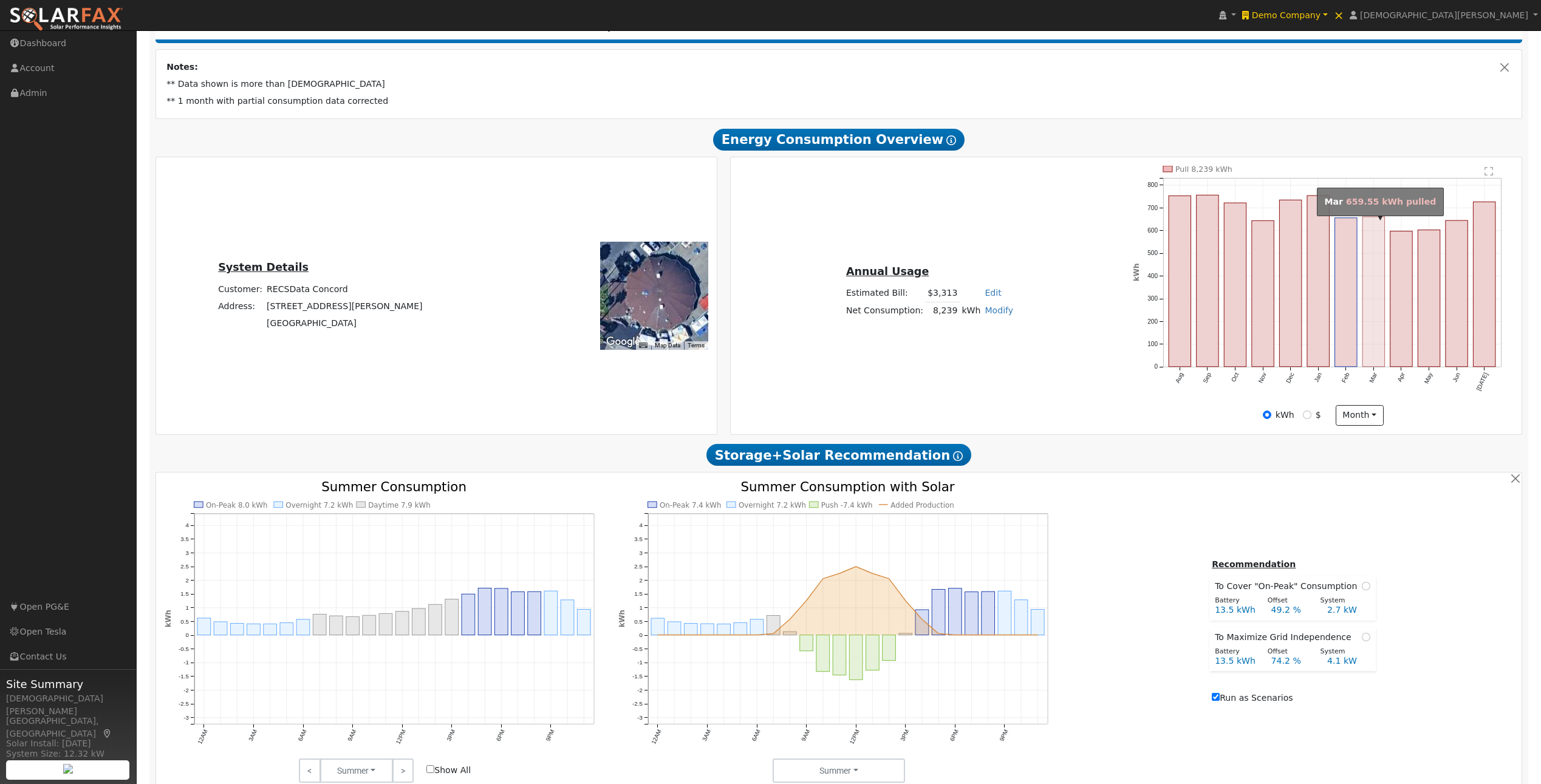
scroll to position [197, 0]
click at [376, 329] on td "Concord, CA 94520" at bounding box center [345, 322] width 160 height 17
copy td "94520"
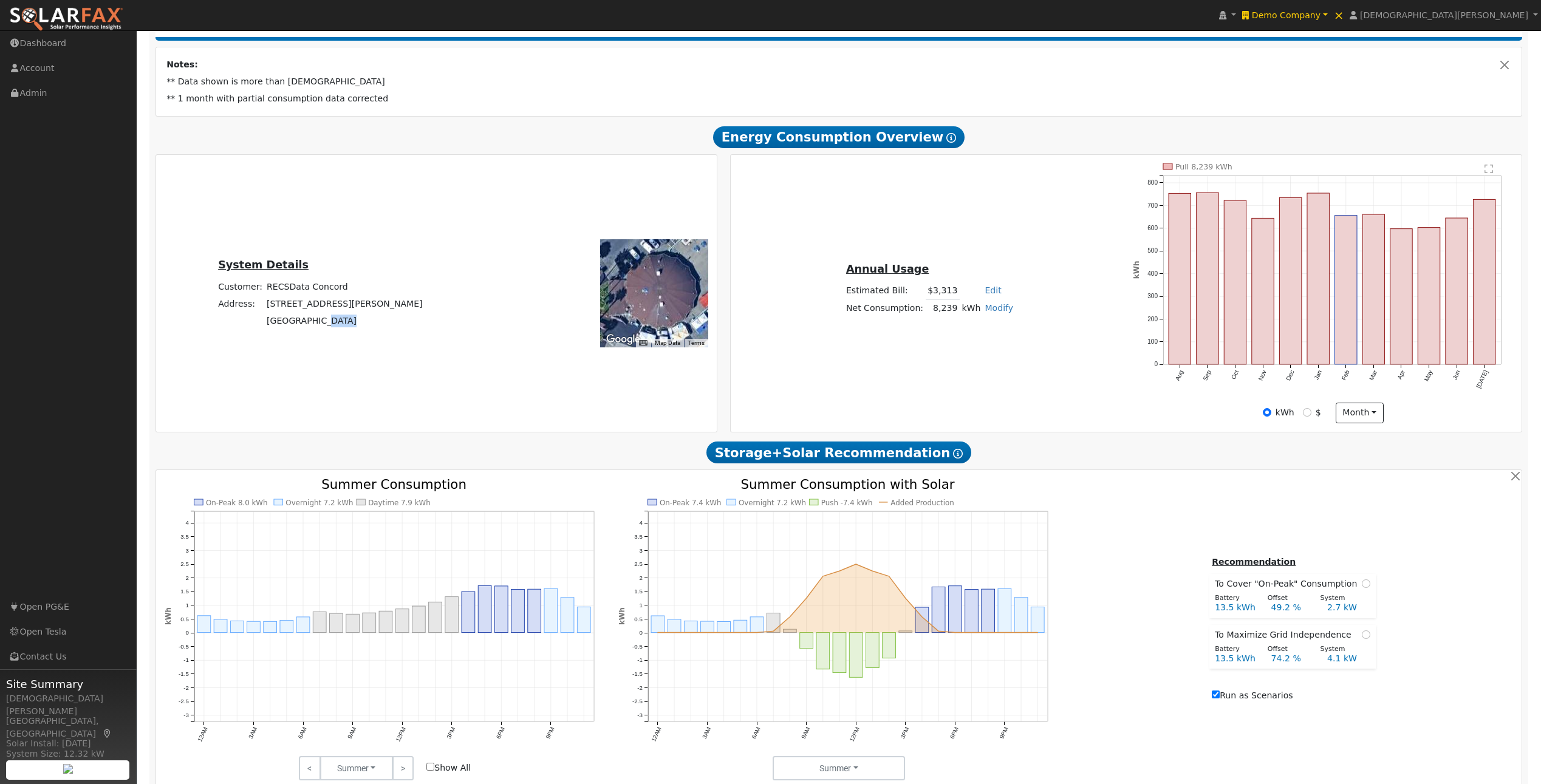
scroll to position [199, 0]
click at [1366, 295] on rect "onclick=""" at bounding box center [1373, 288] width 22 height 150
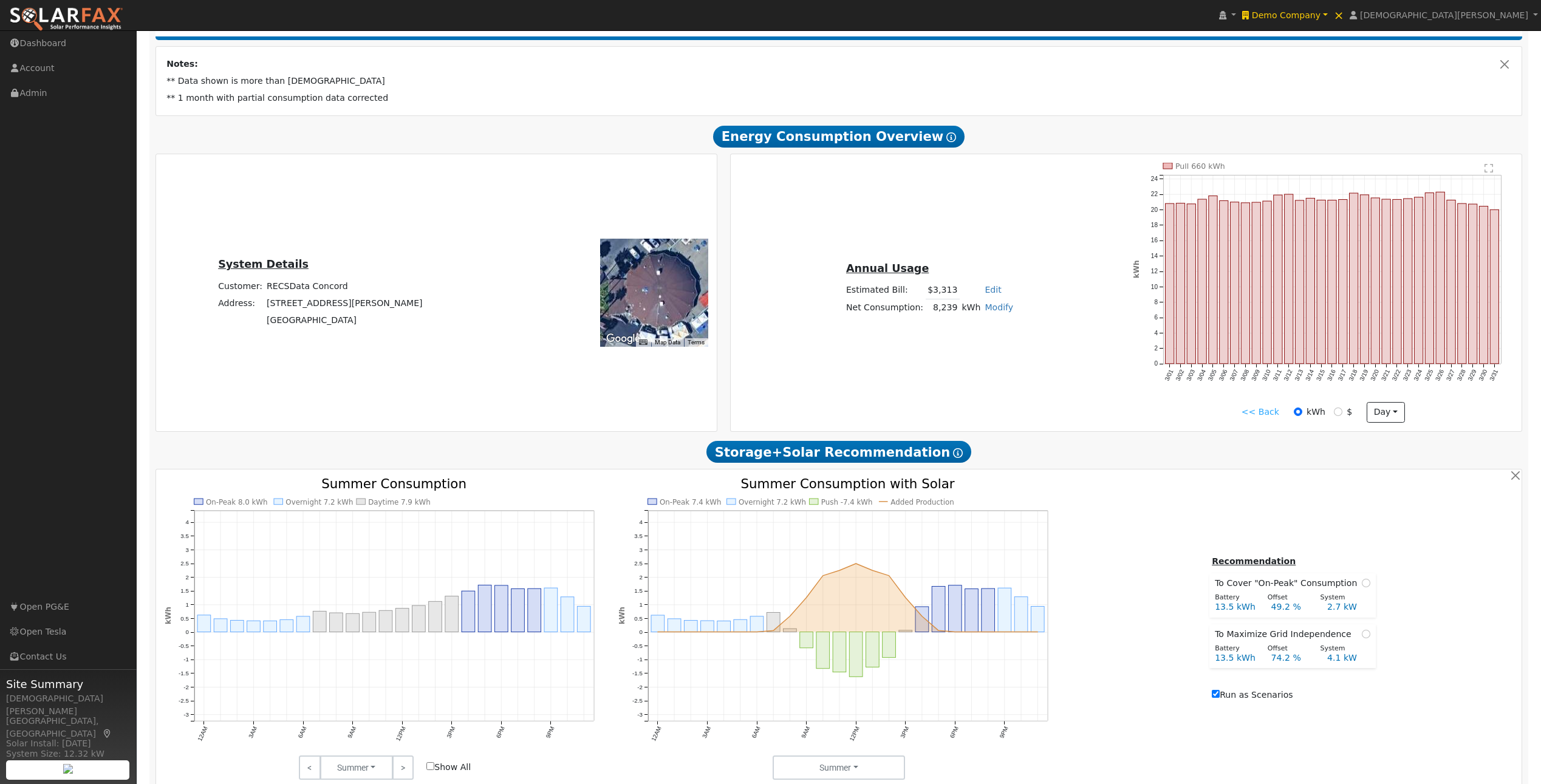
click at [1267, 418] on link "<< Back" at bounding box center [1260, 412] width 38 height 13
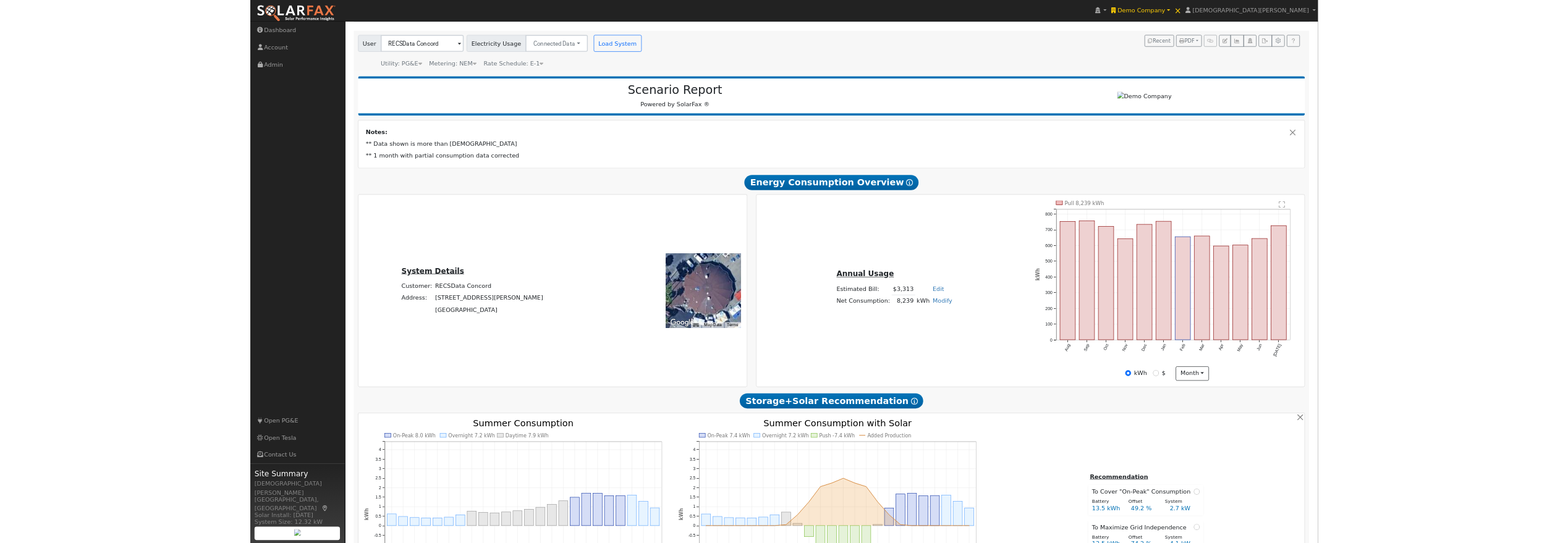
scroll to position [70, 0]
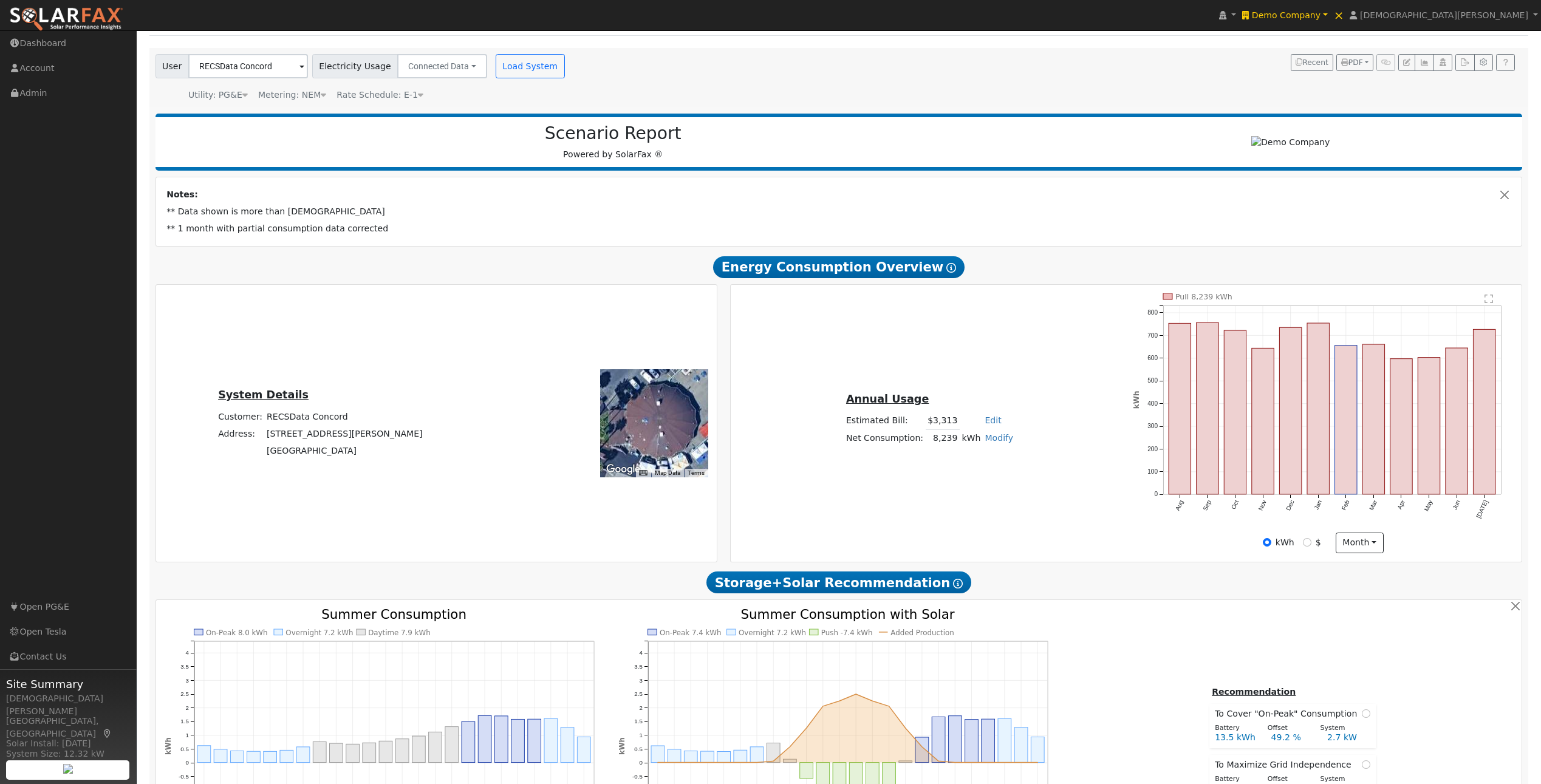
click at [879, 352] on div "Annual Usage Estimated Bill: $3,313 Edit Estimated Bill $ Annual Net Consumptio…" at bounding box center [1126, 423] width 786 height 260
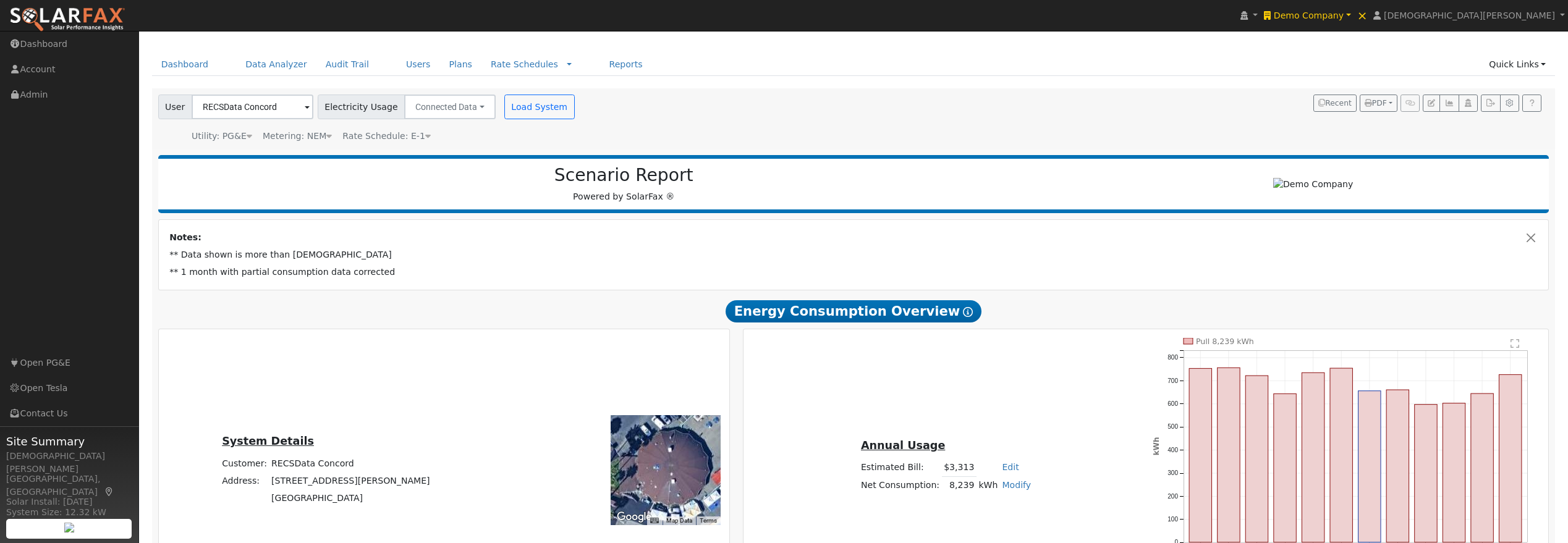
scroll to position [28, 0]
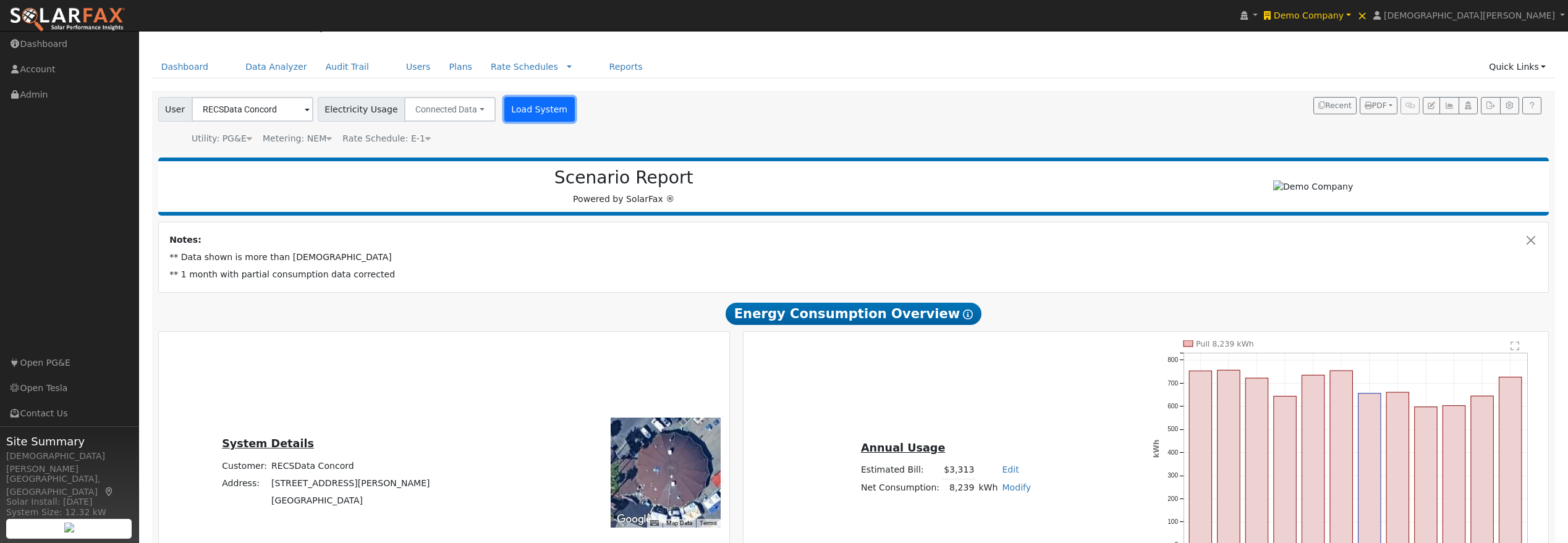
click at [505, 103] on button "Load System" at bounding box center [539, 110] width 71 height 25
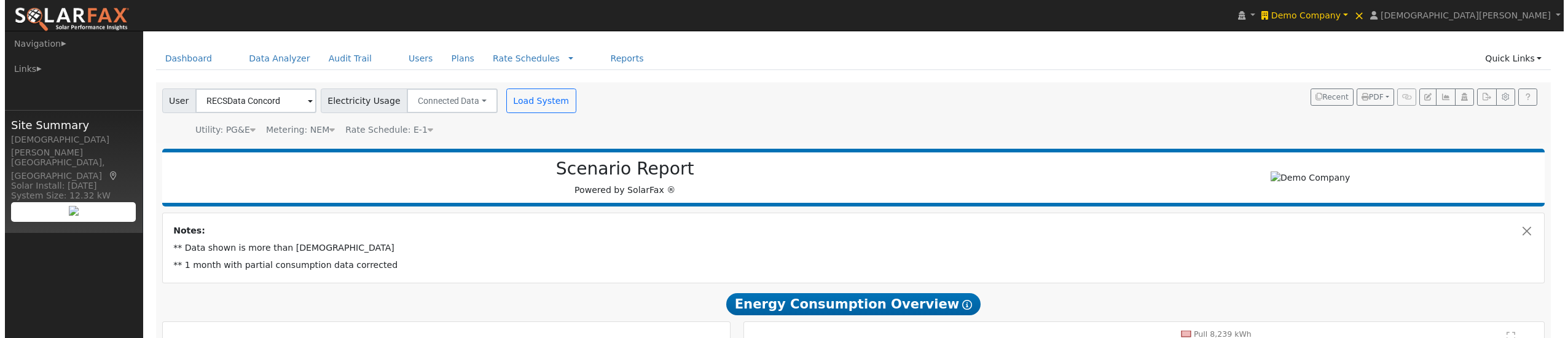
scroll to position [0, 0]
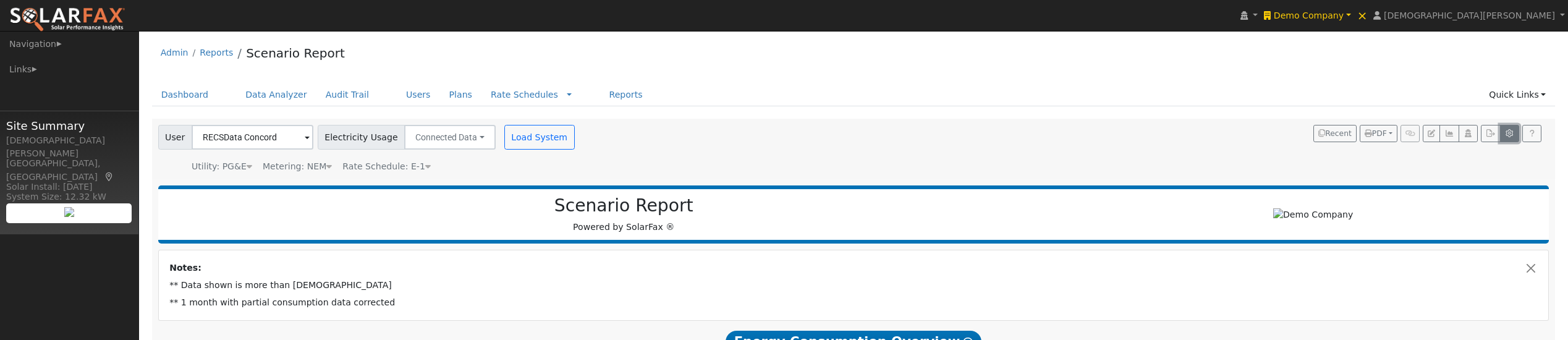
click at [1506, 132] on icon "button" at bounding box center [1509, 133] width 10 height 7
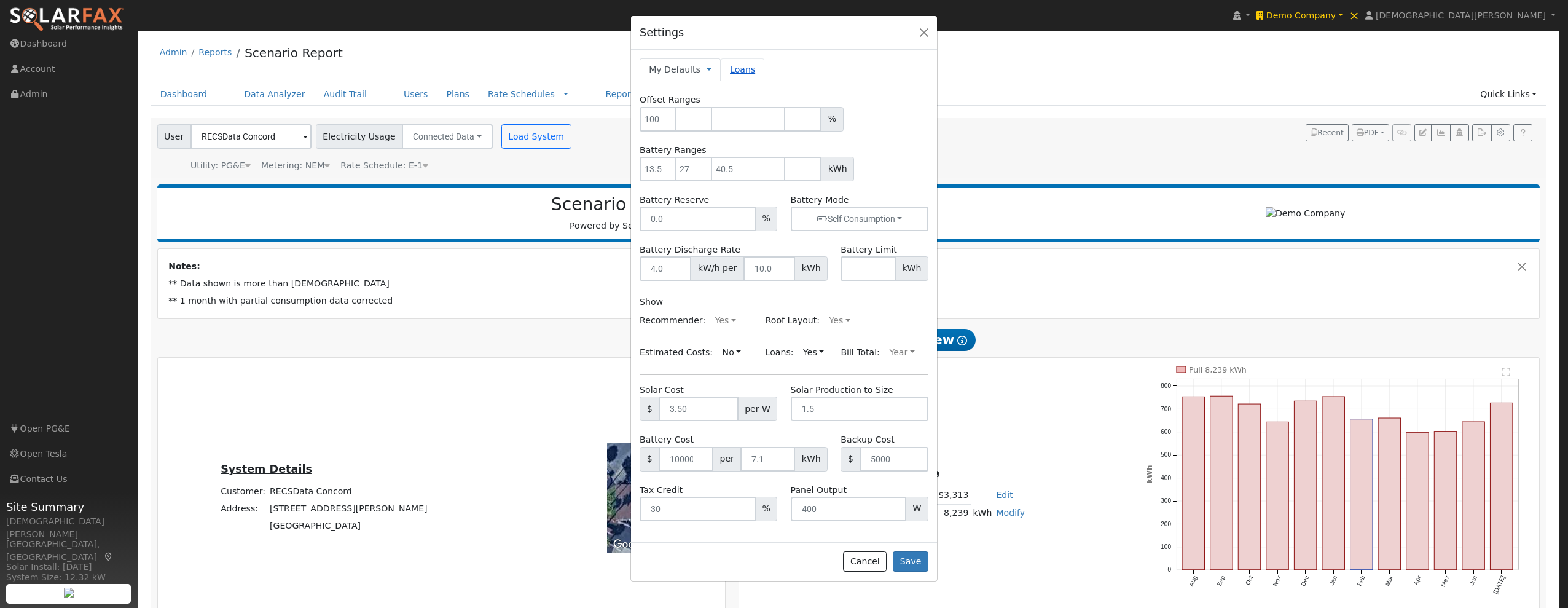
click at [737, 66] on link "Loans" at bounding box center [743, 70] width 44 height 23
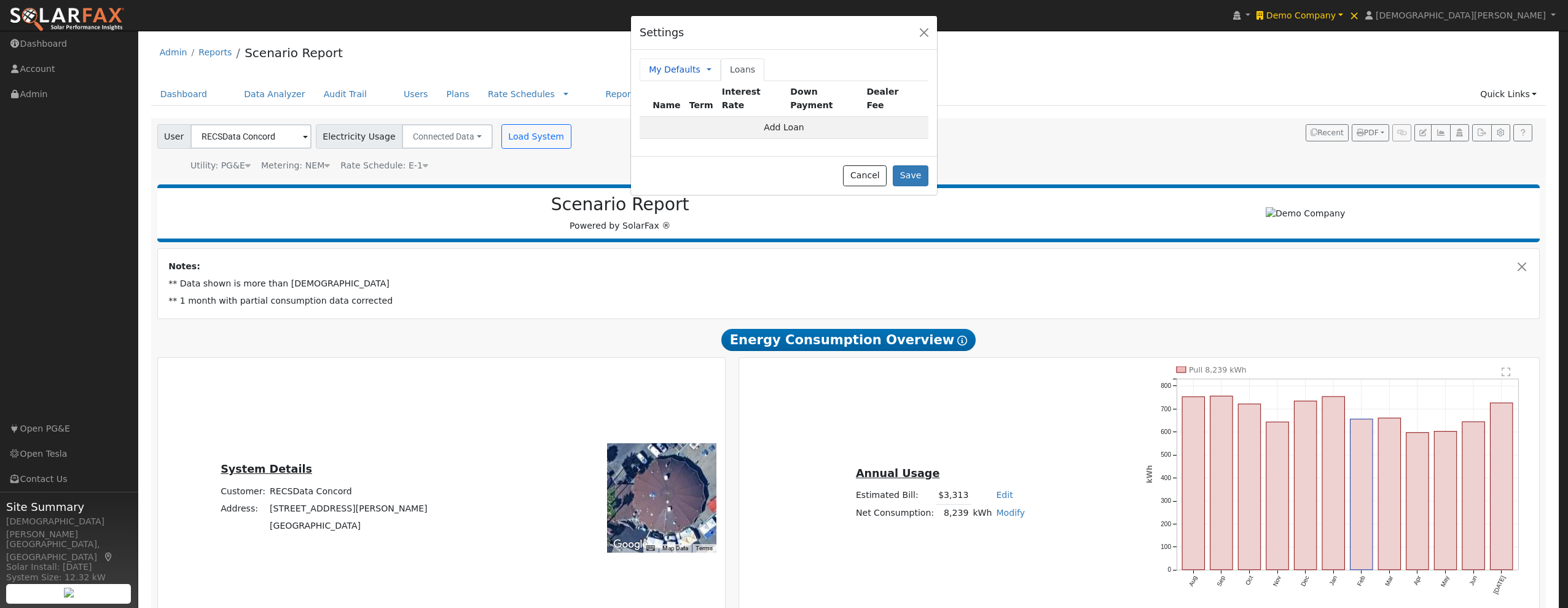
click at [664, 70] on link "My Defaults" at bounding box center [675, 70] width 51 height 13
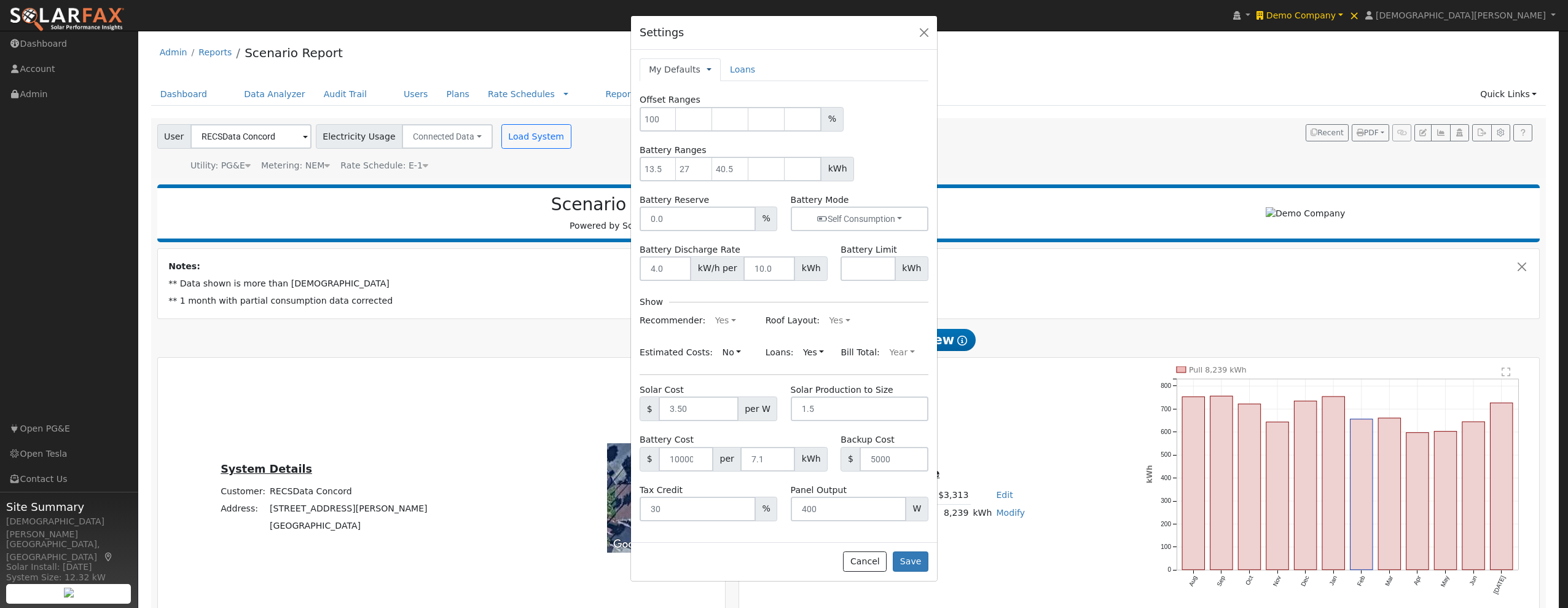
click at [707, 68] on link at bounding box center [709, 70] width 5 height 13
click at [719, 122] on link "Company Defaults" at bounding box center [755, 125] width 97 height 17
type input "100"
type input "13.5"
type input "27"
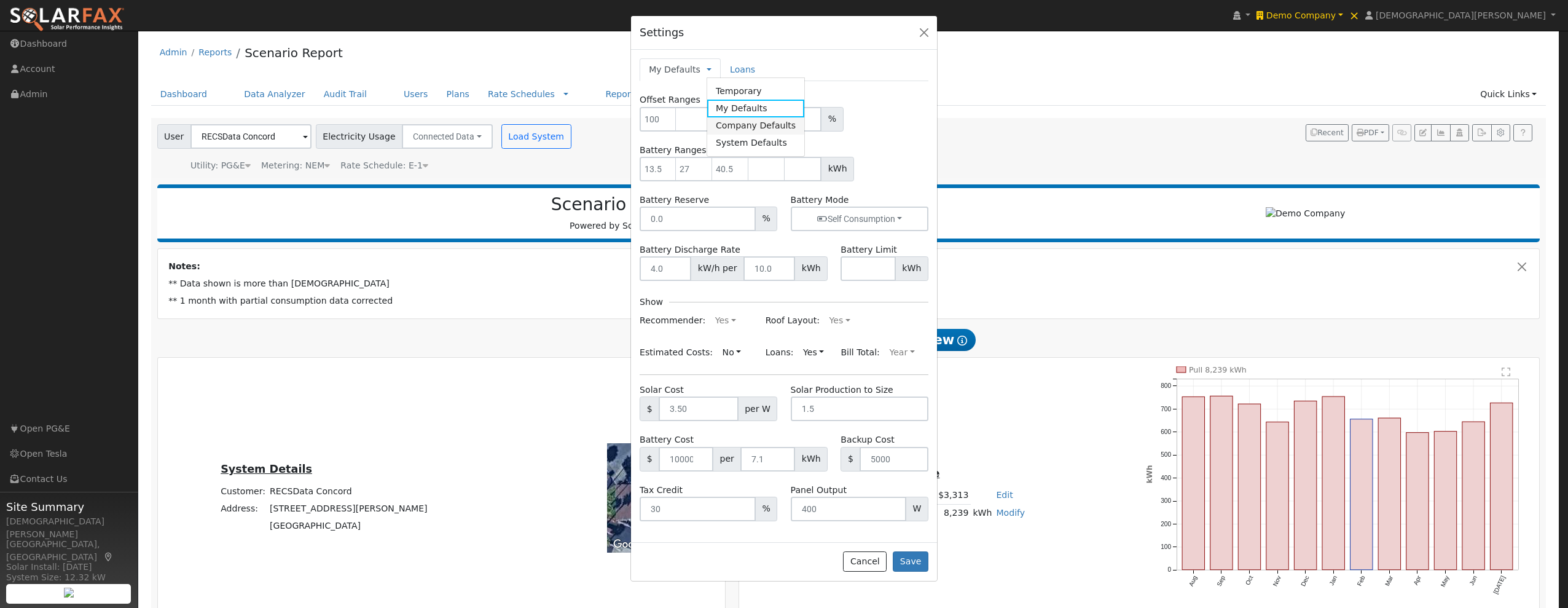
type input "40.5"
type input "0"
type input "10000"
type input "7.1"
click at [735, 68] on link at bounding box center [737, 70] width 5 height 13
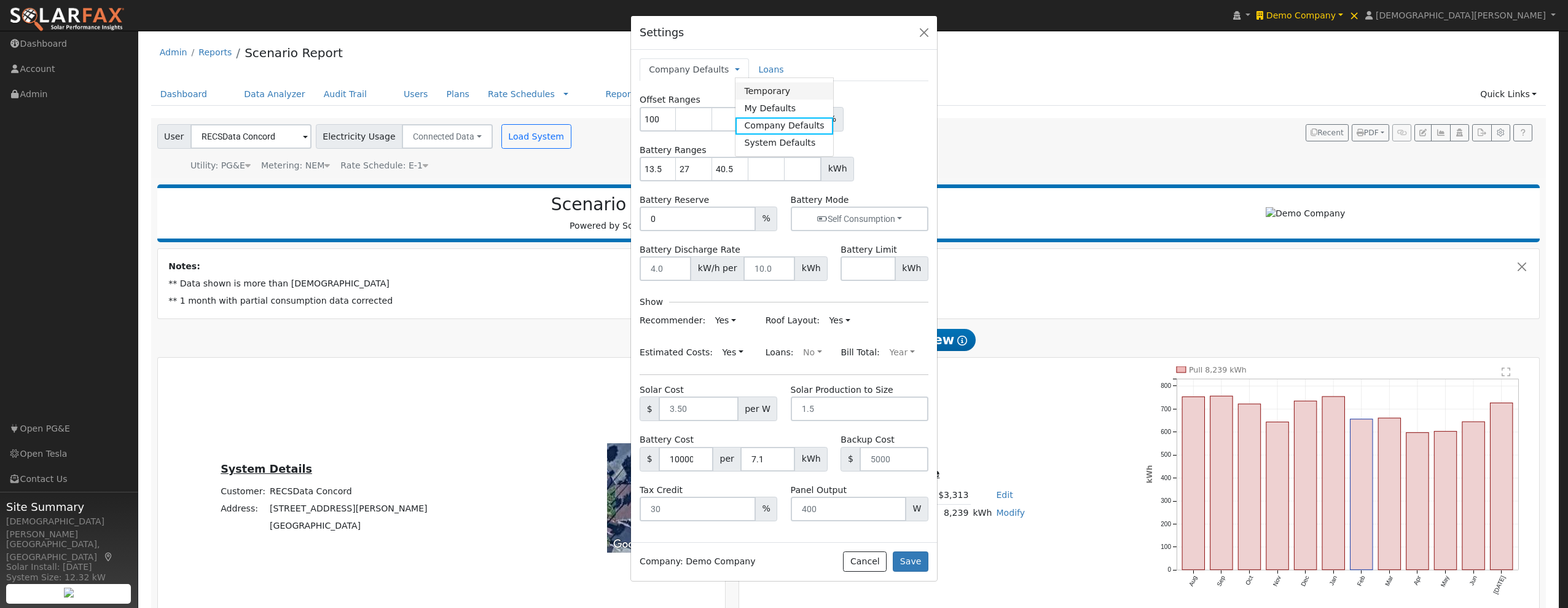
click at [739, 86] on link "Temporary" at bounding box center [784, 90] width 97 height 17
click at [375, 530] on div "Settings Temporary Temporary My Defaults Company Defaults System Defaults Loans…" at bounding box center [784, 304] width 1568 height 608
click at [865, 560] on button "Cancel" at bounding box center [865, 561] width 44 height 21
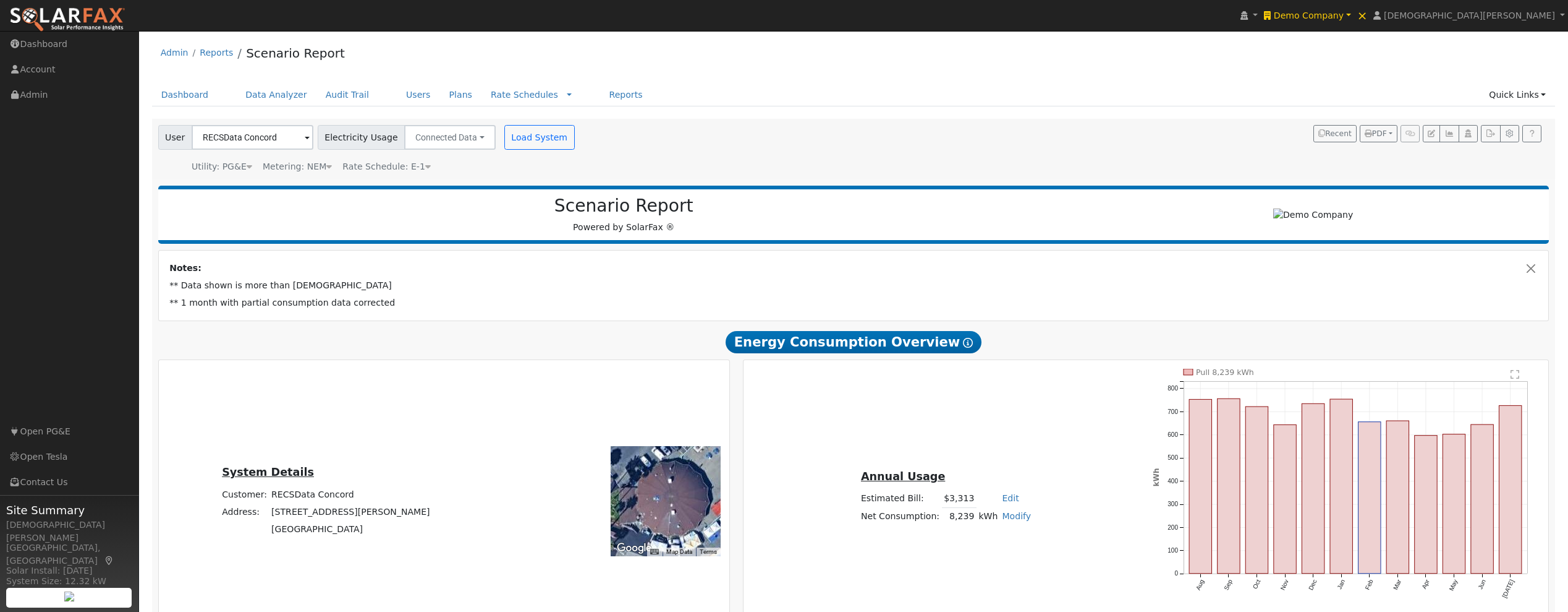
click at [405, 169] on span "Rate Schedule: E-1" at bounding box center [387, 166] width 88 height 10
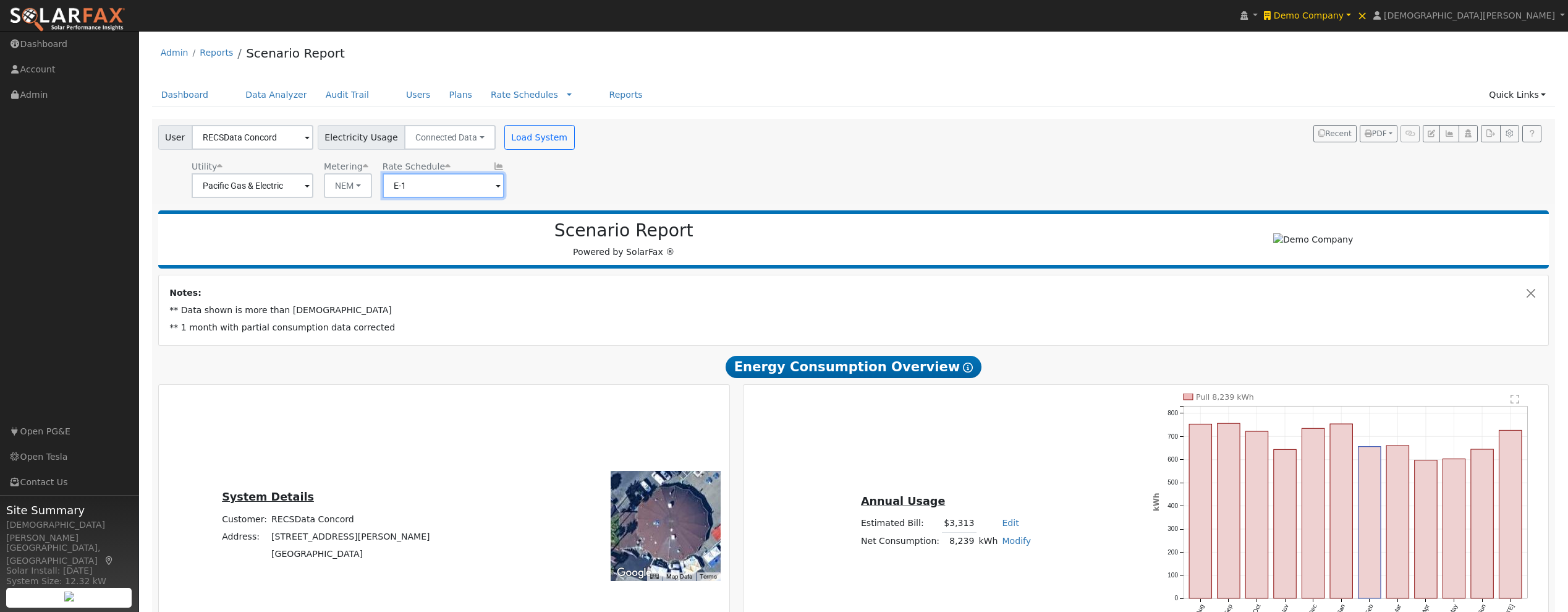
click at [313, 192] on input "E-1" at bounding box center [252, 186] width 122 height 25
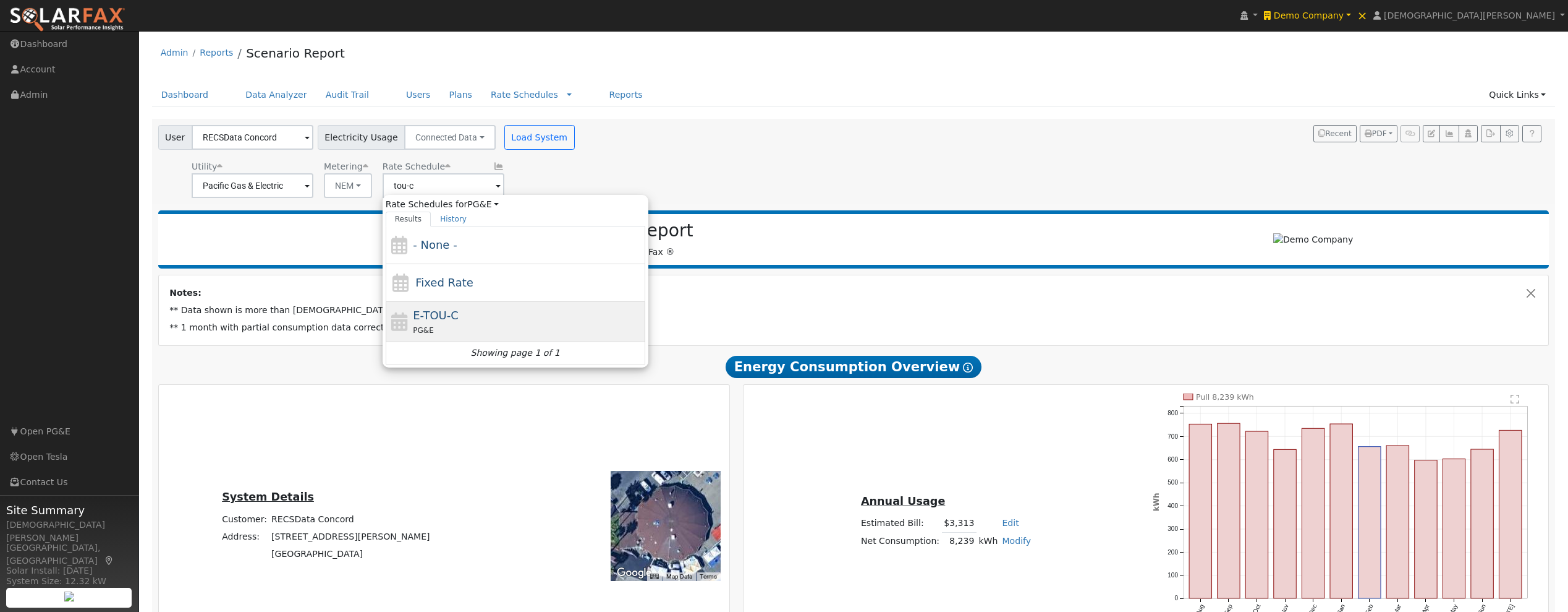
click at [441, 319] on span "E-TOU-C" at bounding box center [435, 316] width 46 height 13
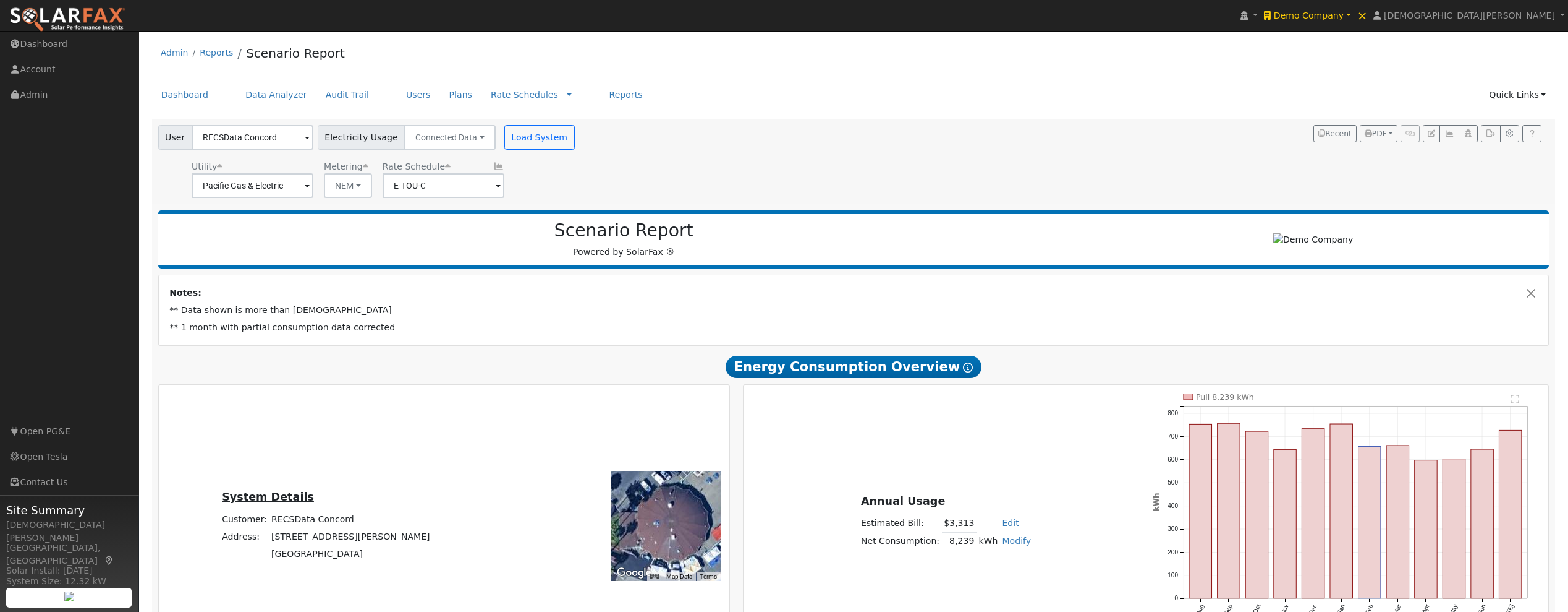
click at [493, 163] on icon at bounding box center [498, 167] width 11 height 9
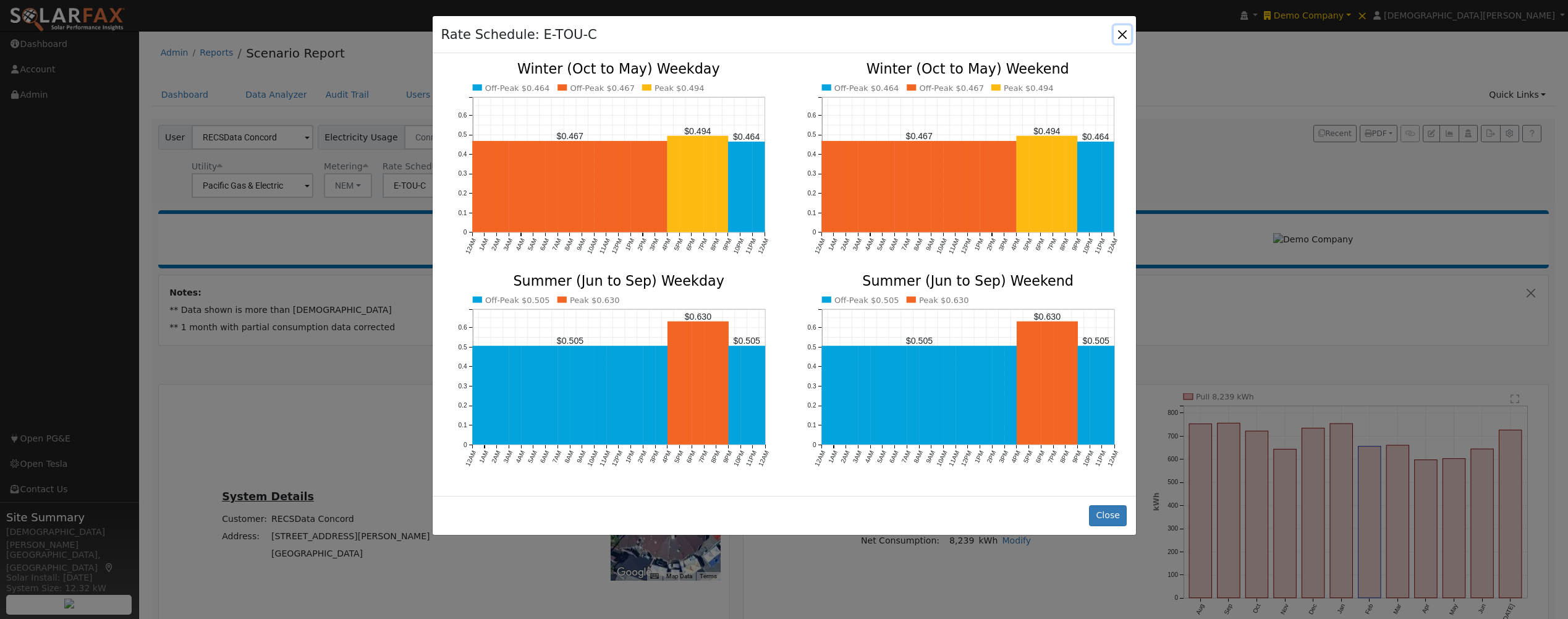
click at [1128, 33] on button "button" at bounding box center [1121, 33] width 17 height 17
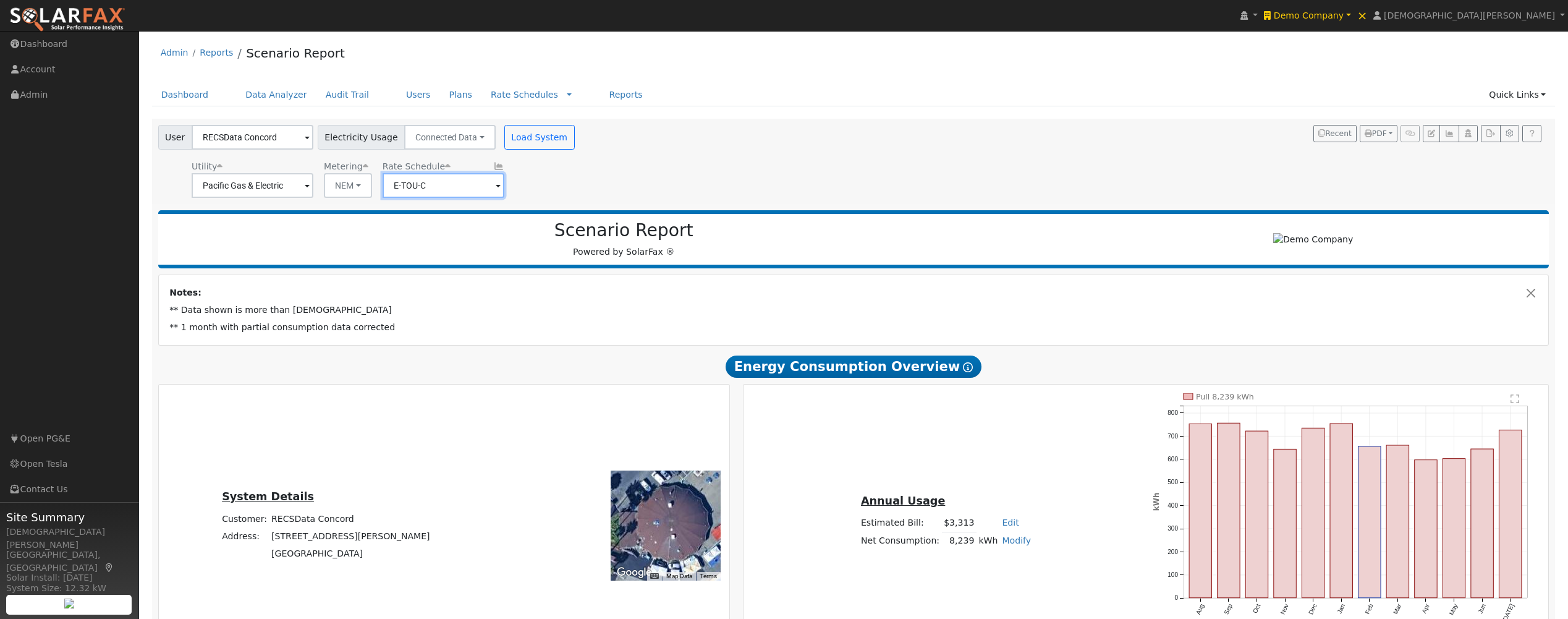
click at [313, 189] on input "E-TOU-C" at bounding box center [252, 186] width 122 height 25
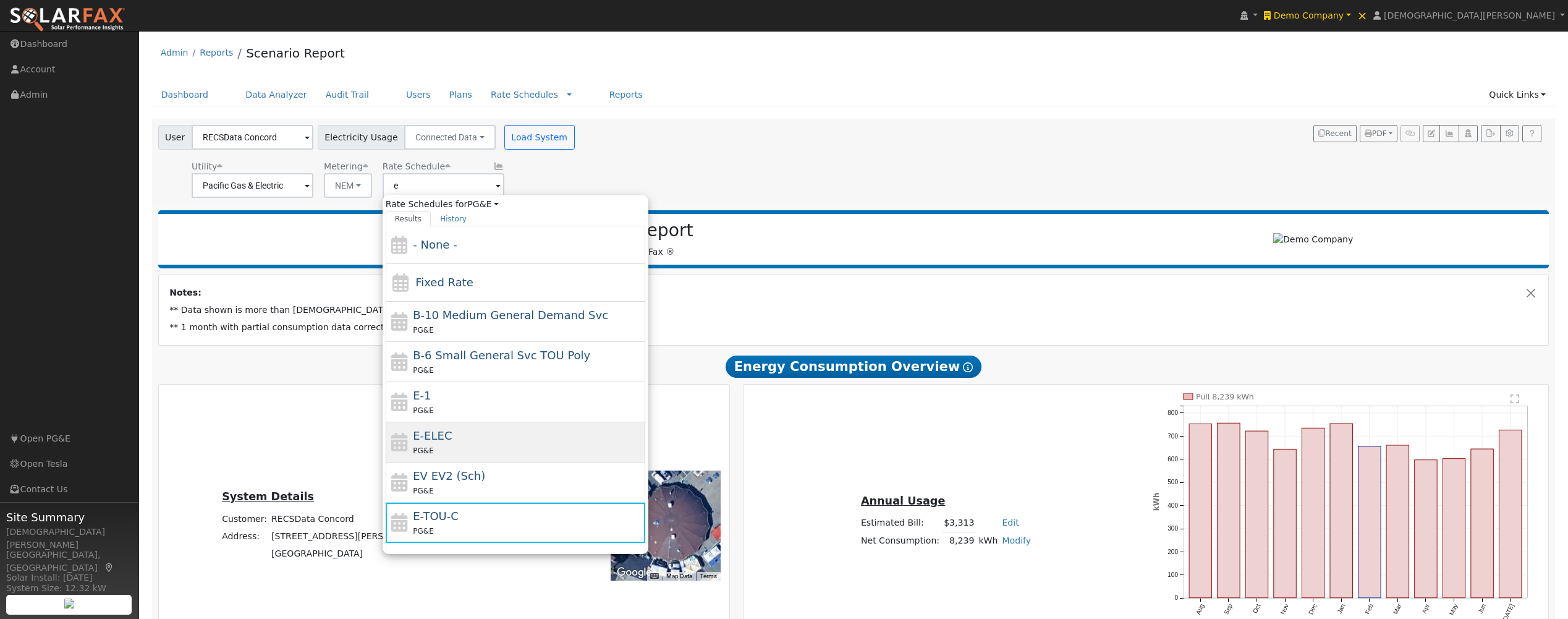
click at [450, 445] on div "PG&E" at bounding box center [527, 450] width 229 height 13
type input "E-ELEC"
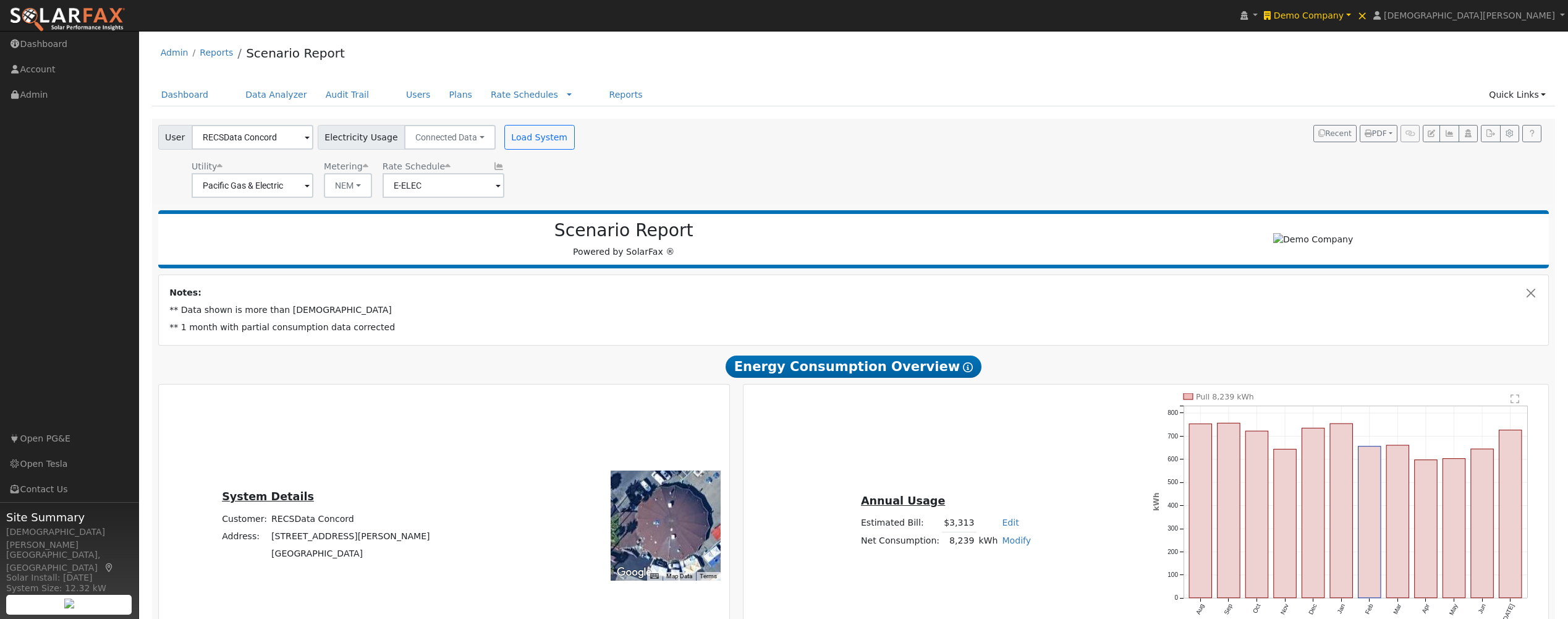
click at [493, 163] on icon at bounding box center [498, 167] width 11 height 9
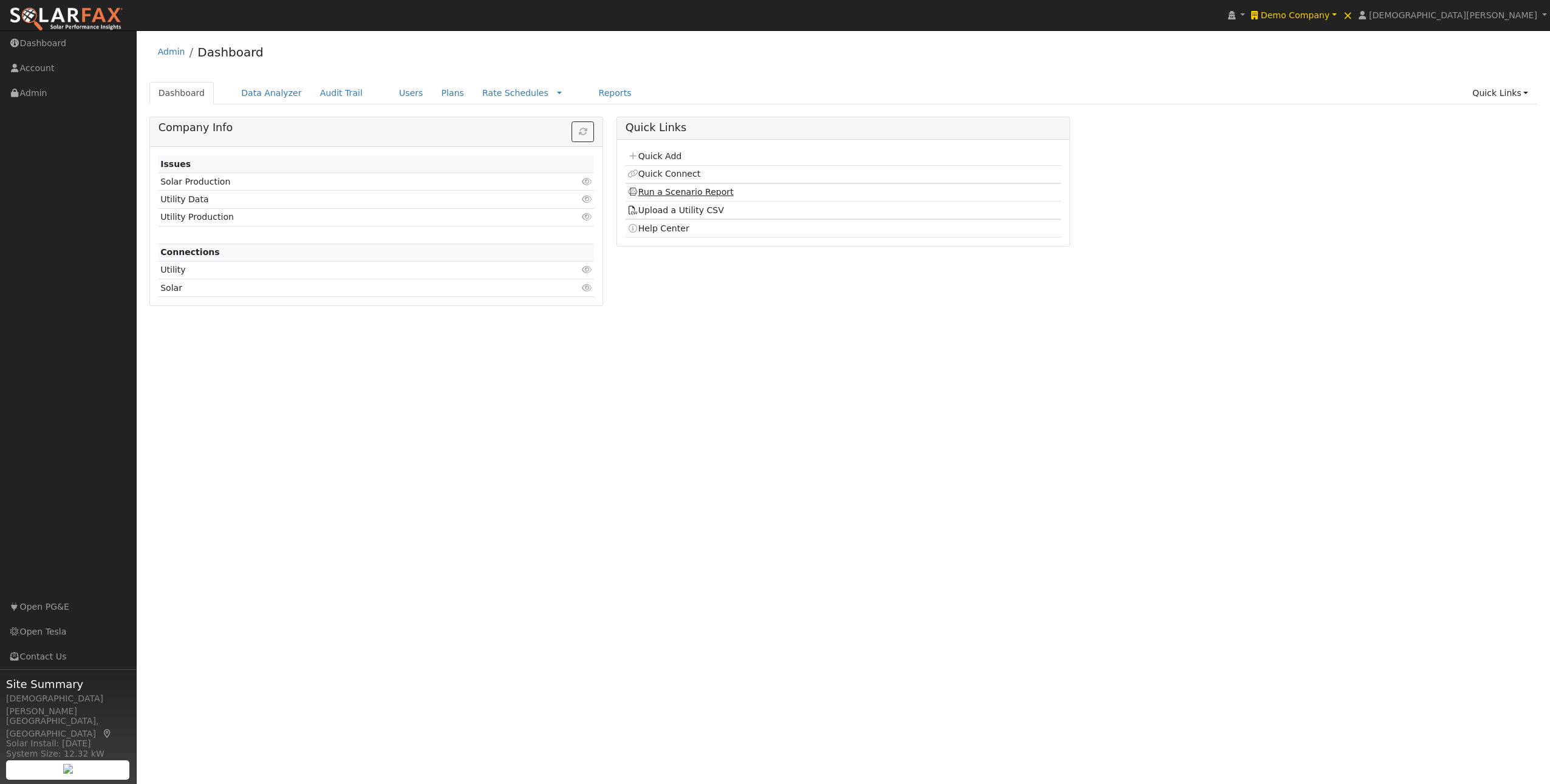
click at [667, 187] on link "Run a Scenario Report" at bounding box center [680, 191] width 106 height 9
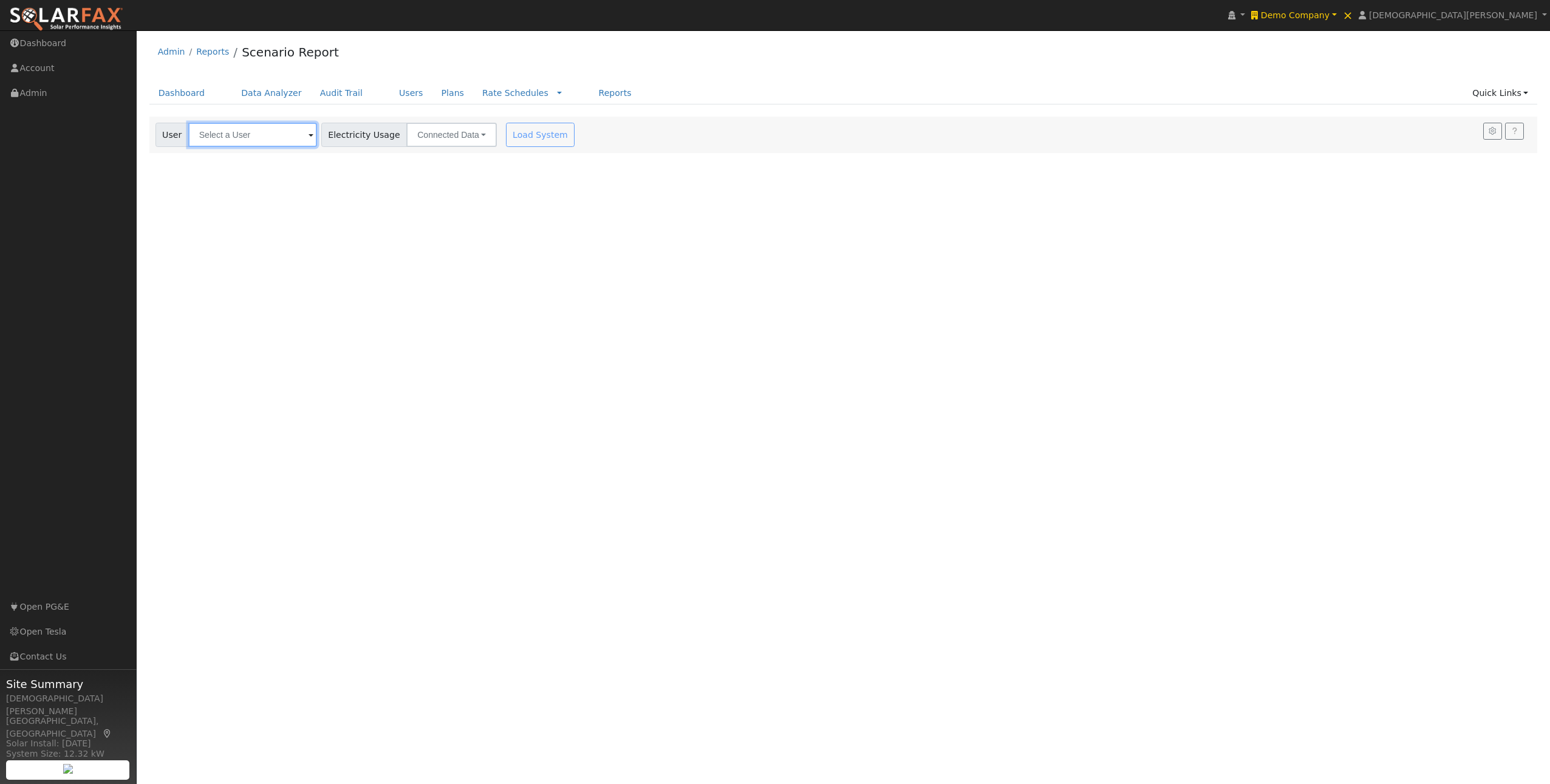
drag, startPoint x: 216, startPoint y: 143, endPoint x: 223, endPoint y: 167, distance: 25.0
click at [216, 142] on input "text" at bounding box center [253, 135] width 129 height 25
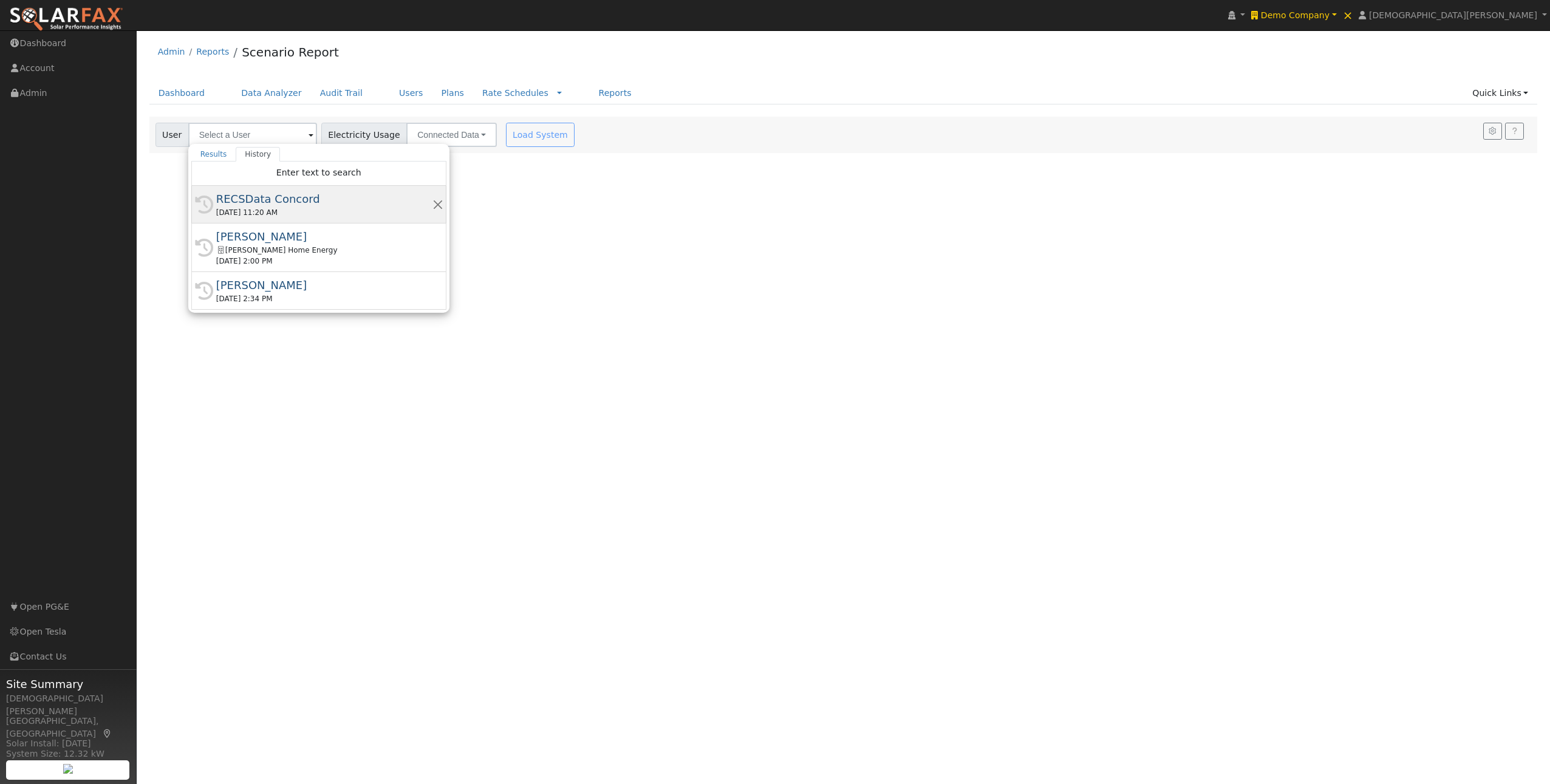
click at [235, 201] on div "RECSData Concord" at bounding box center [324, 198] width 216 height 17
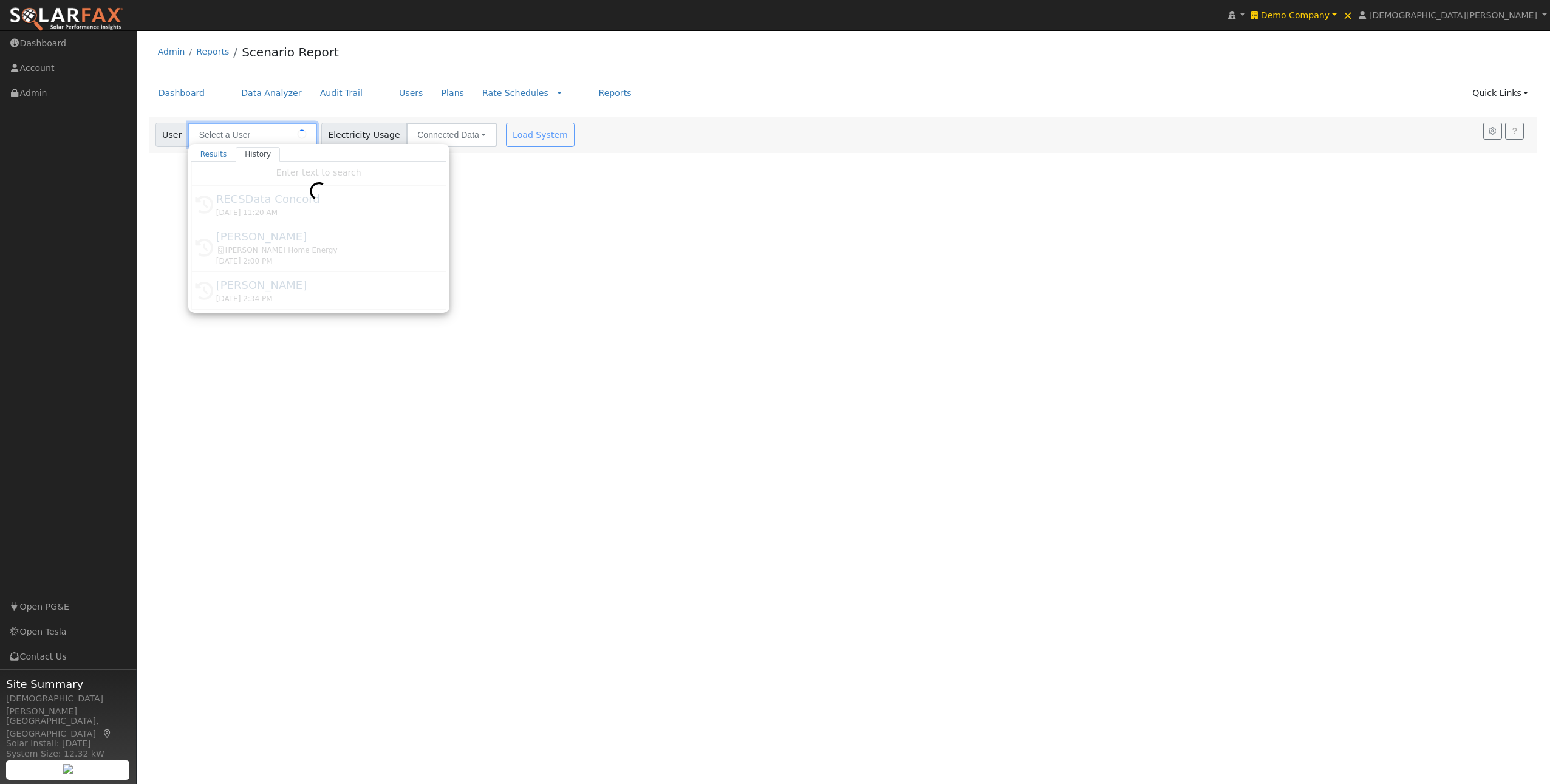
type input "RECSData Concord"
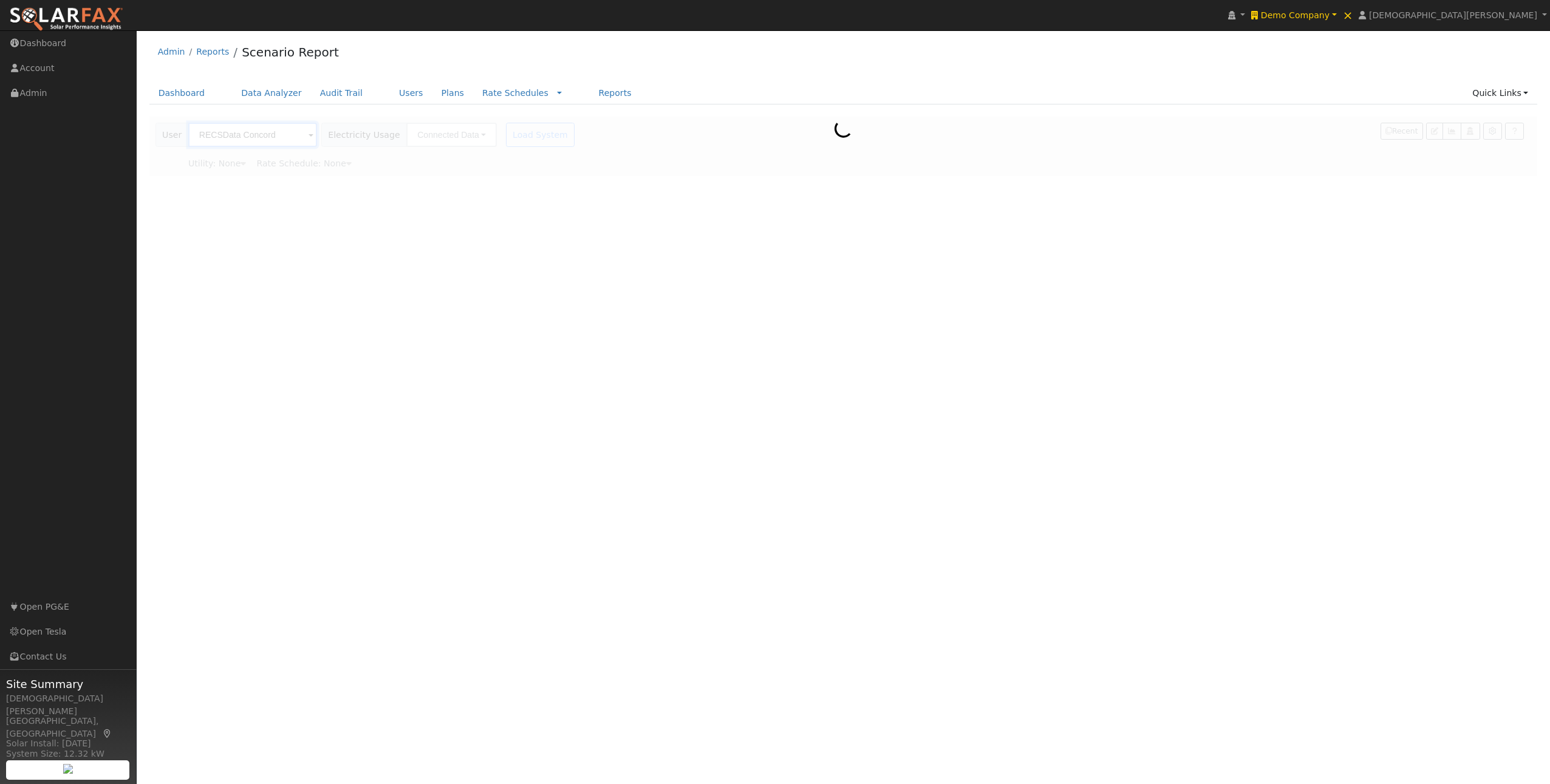
type input "Pacific Gas & Electric"
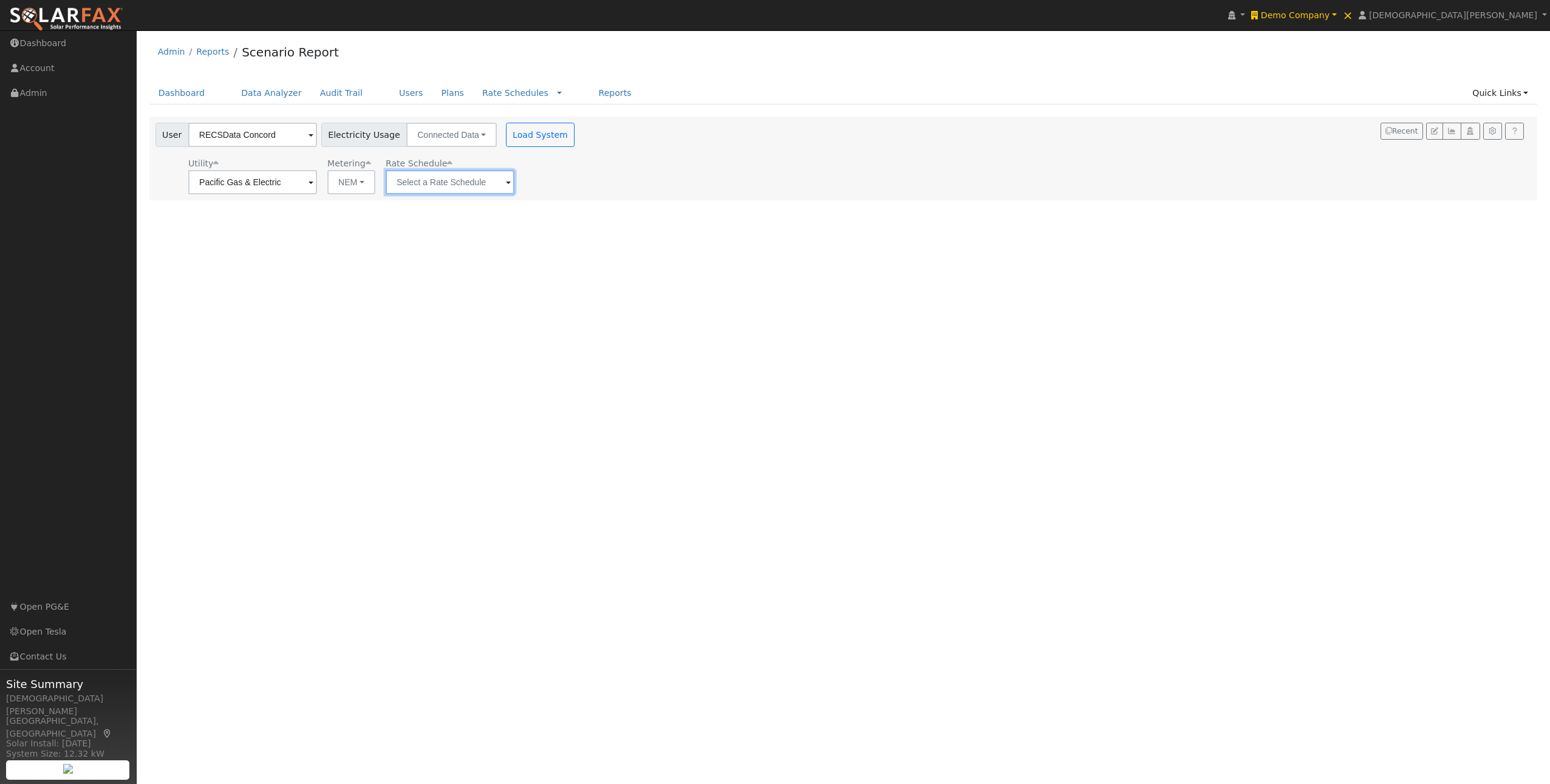
click at [317, 180] on input "text" at bounding box center [253, 182] width 129 height 25
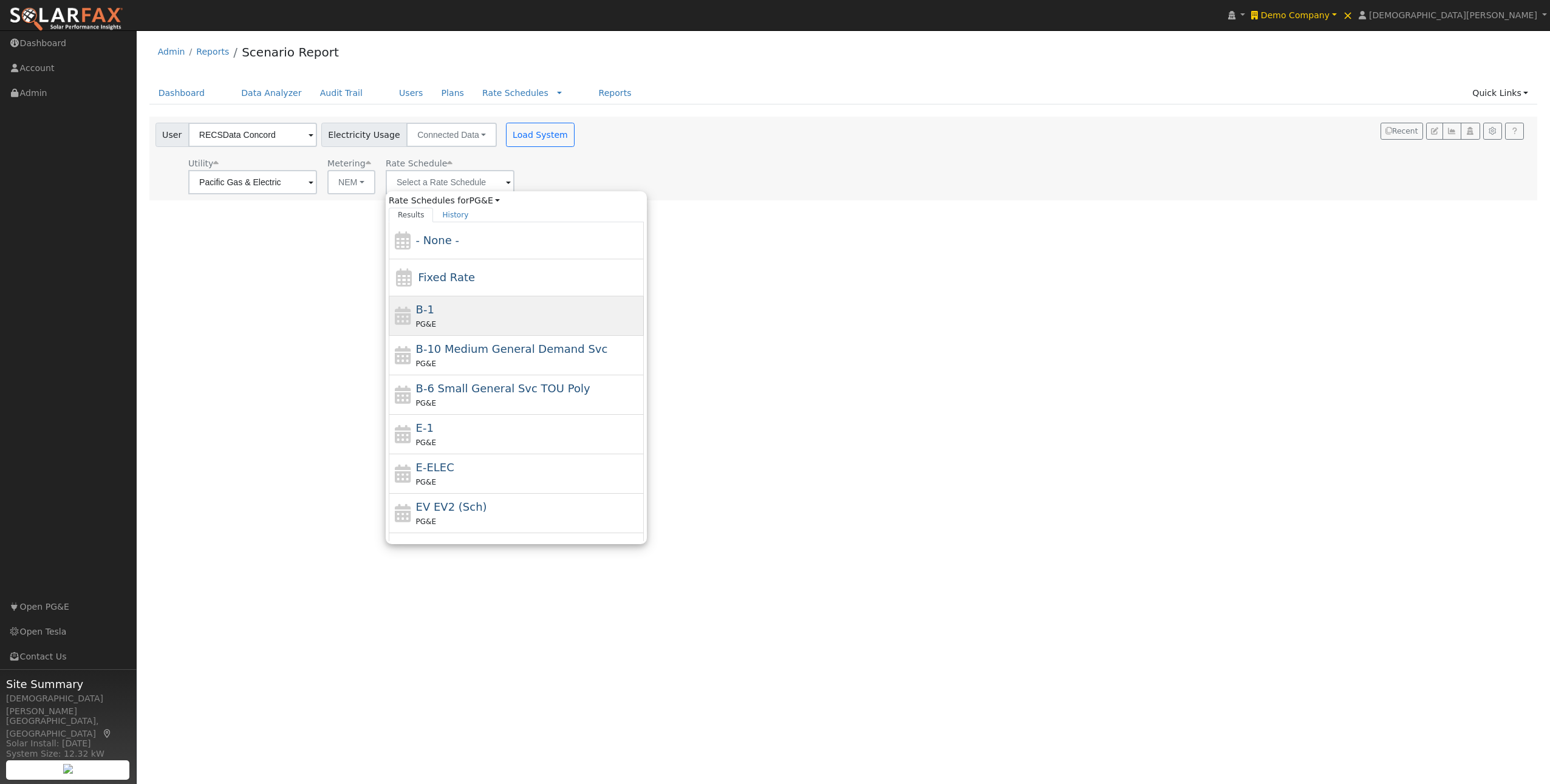
click at [446, 311] on div "B-1 PG&E" at bounding box center [528, 316] width 225 height 29
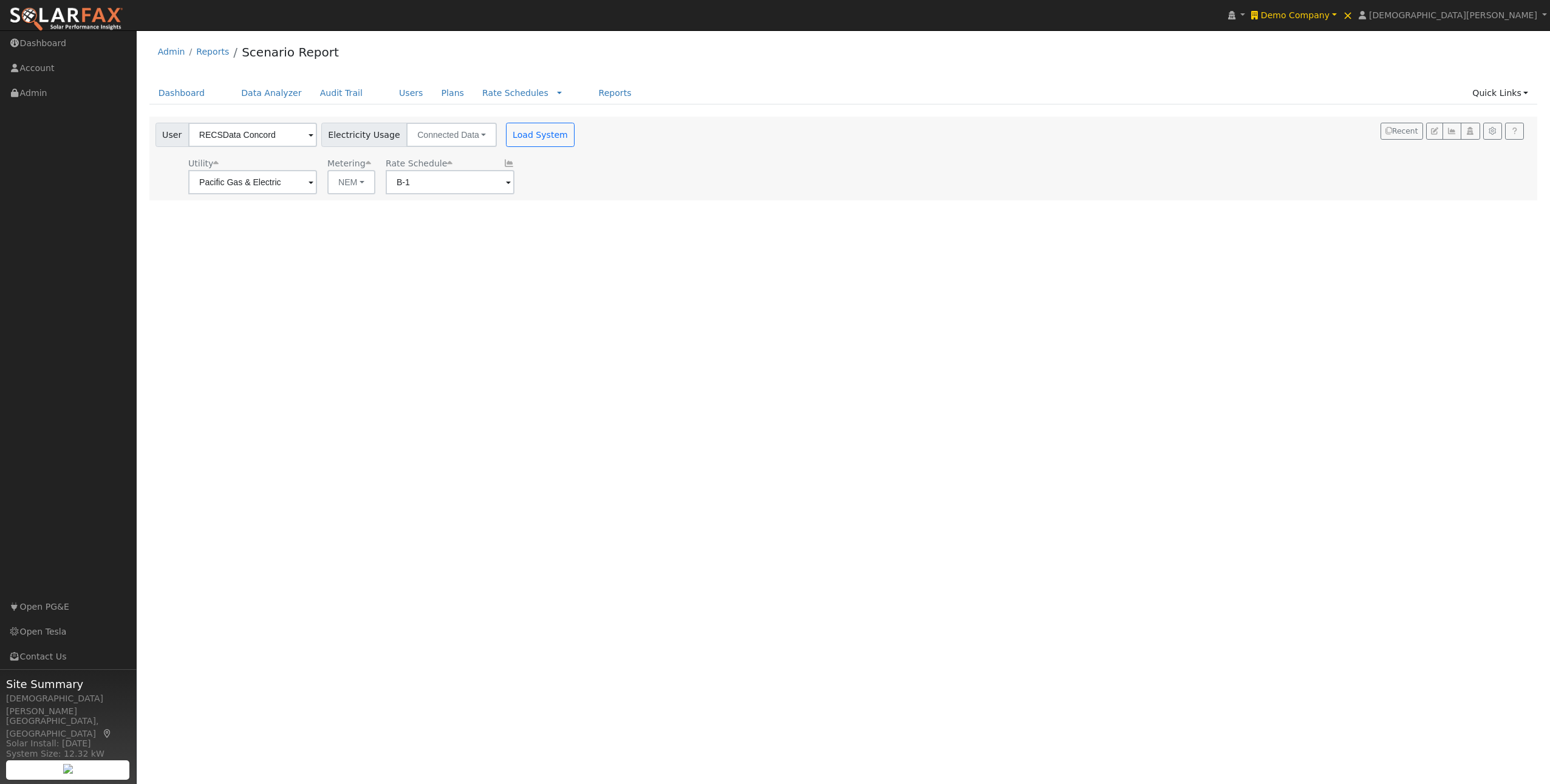
click at [437, 166] on div "Rate Schedule" at bounding box center [450, 164] width 129 height 13
click at [317, 192] on input "B-1" at bounding box center [253, 182] width 129 height 25
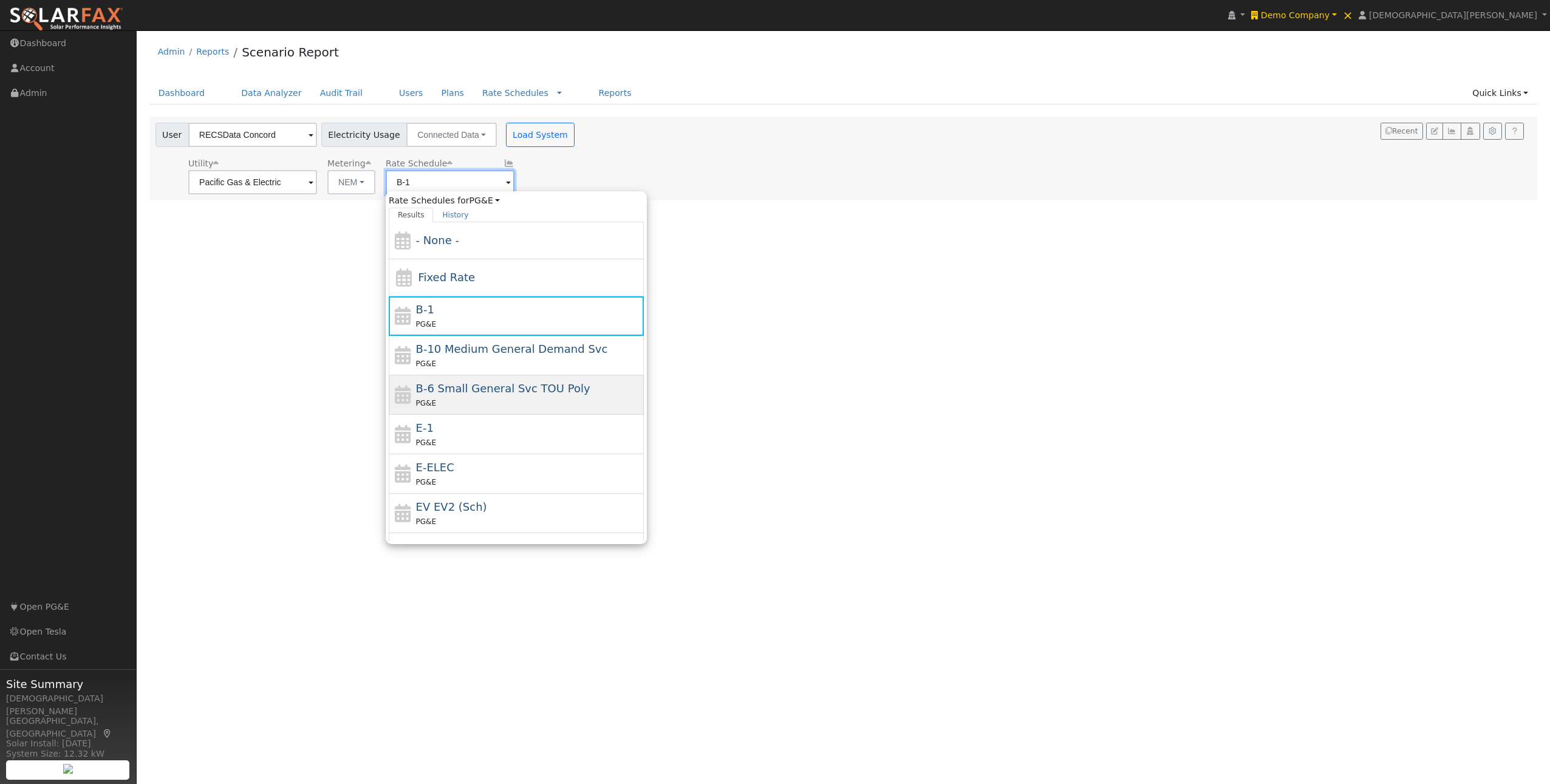
scroll to position [2, 0]
click at [446, 423] on div "E-1 PG&E" at bounding box center [528, 431] width 225 height 29
type input "E-1"
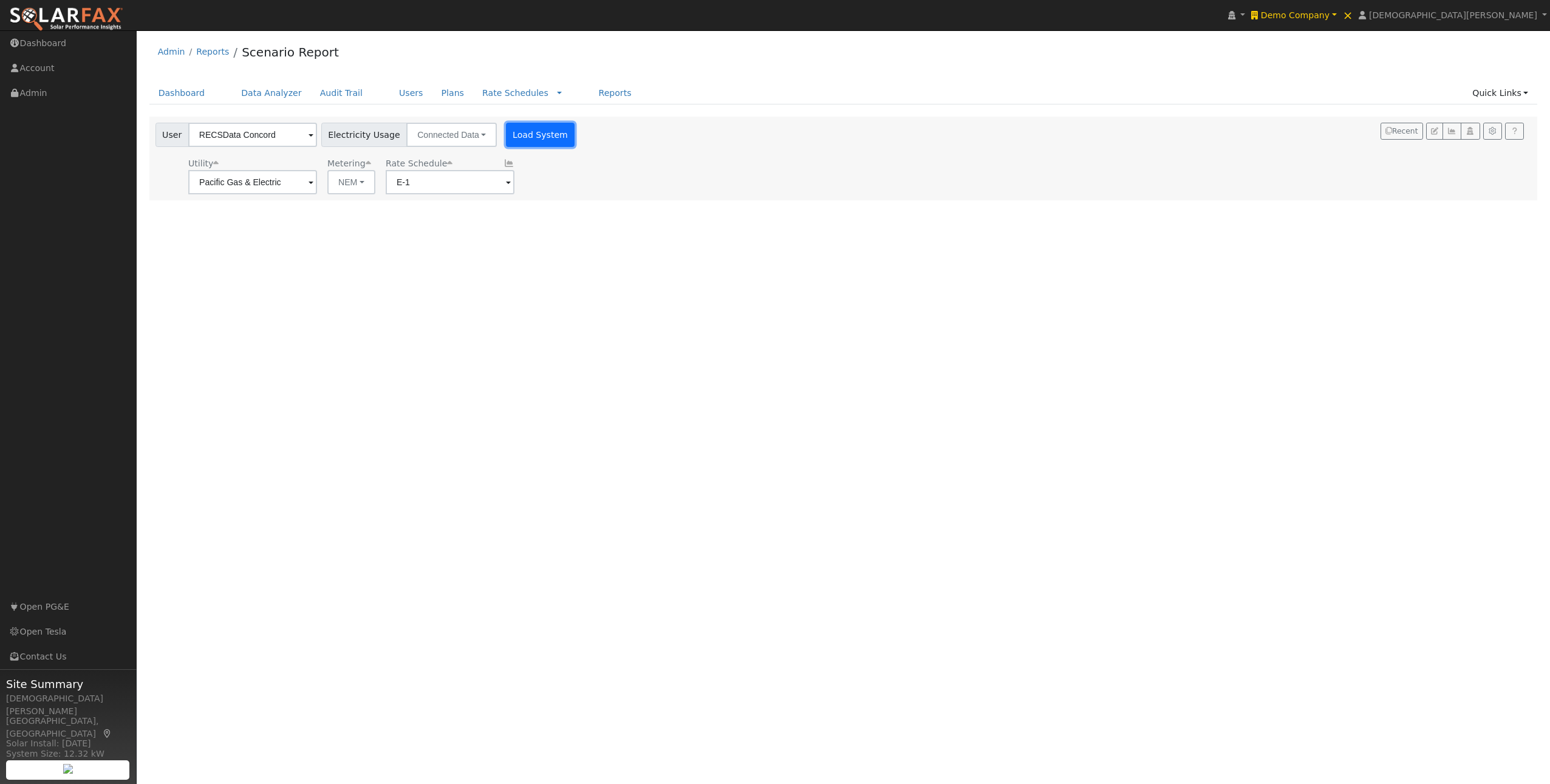
click at [521, 138] on button "Load System" at bounding box center [541, 135] width 70 height 25
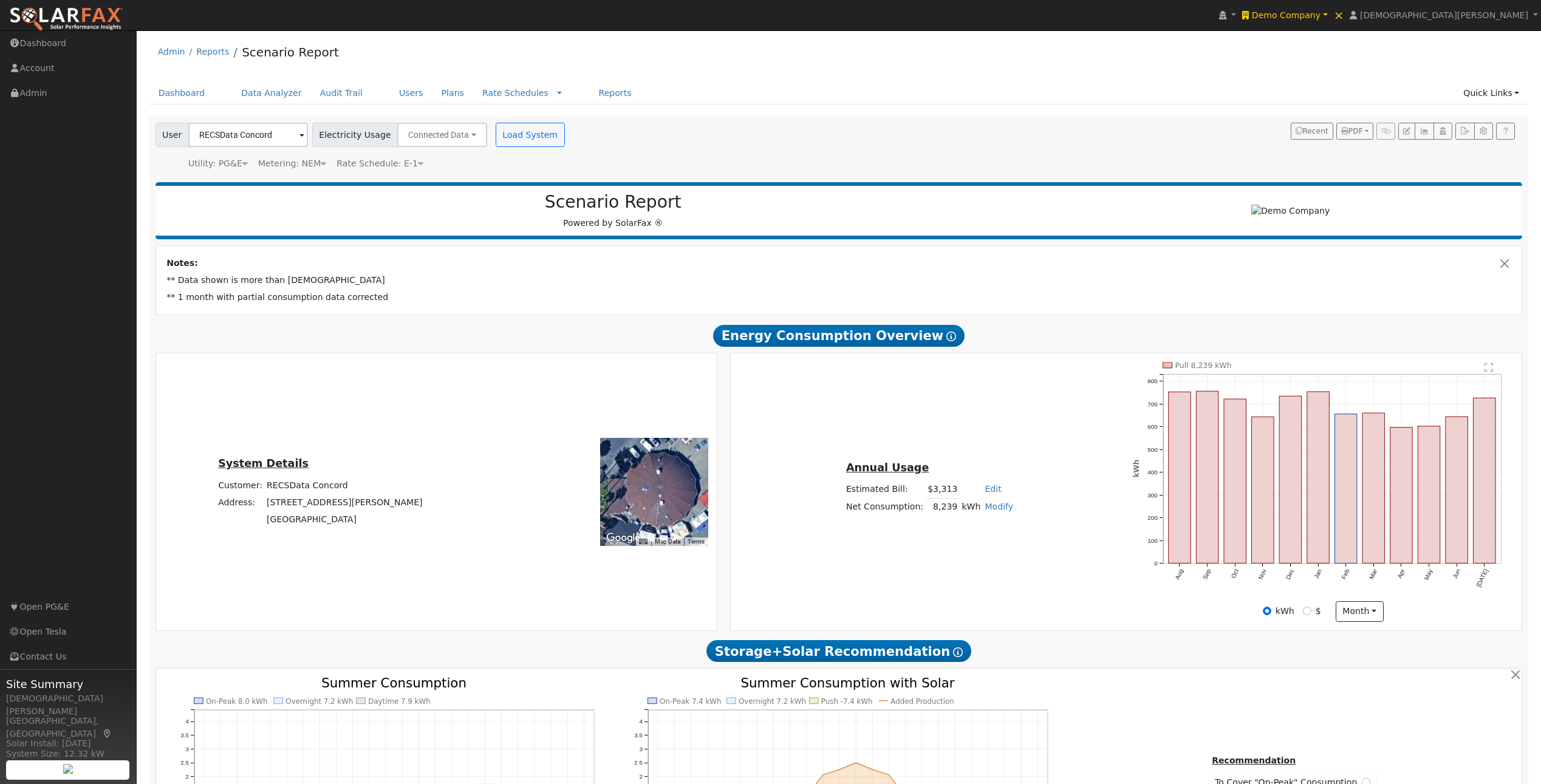
click at [371, 522] on td "Concord, CA 94520" at bounding box center [345, 518] width 160 height 17
copy td "94520"
click at [442, 130] on button "Connected Data" at bounding box center [442, 135] width 90 height 25
click at [432, 195] on link "CSV Data" at bounding box center [443, 195] width 86 height 17
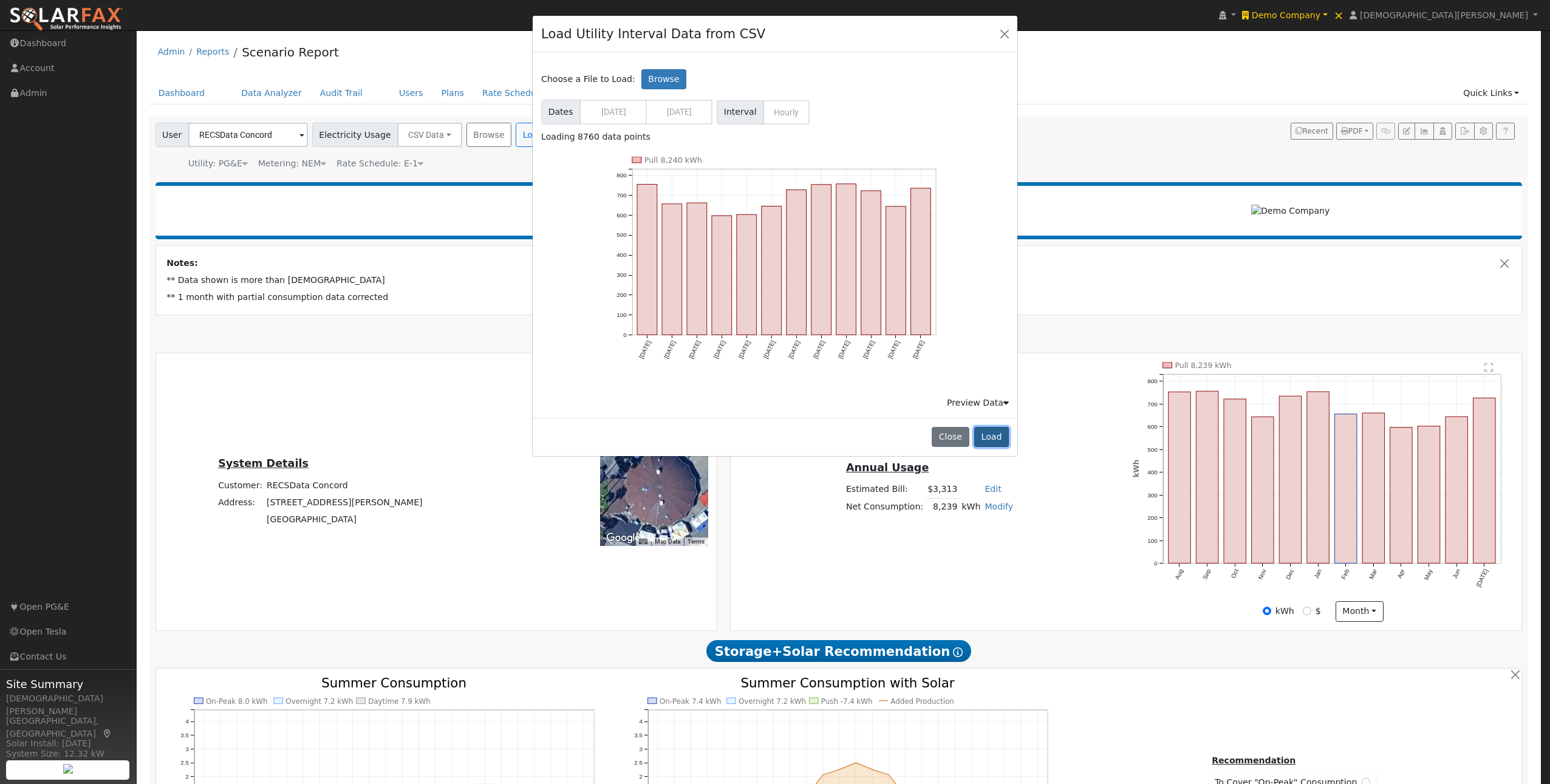
click at [993, 437] on button "Load" at bounding box center [991, 437] width 35 height 21
